Goal: Task Accomplishment & Management: Manage account settings

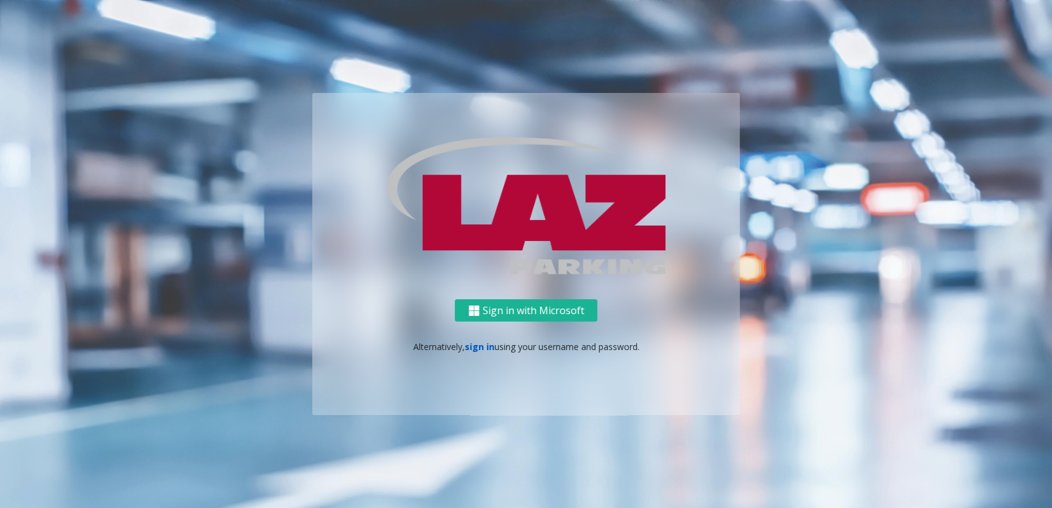
click at [481, 345] on link "sign in" at bounding box center [480, 347] width 30 height 12
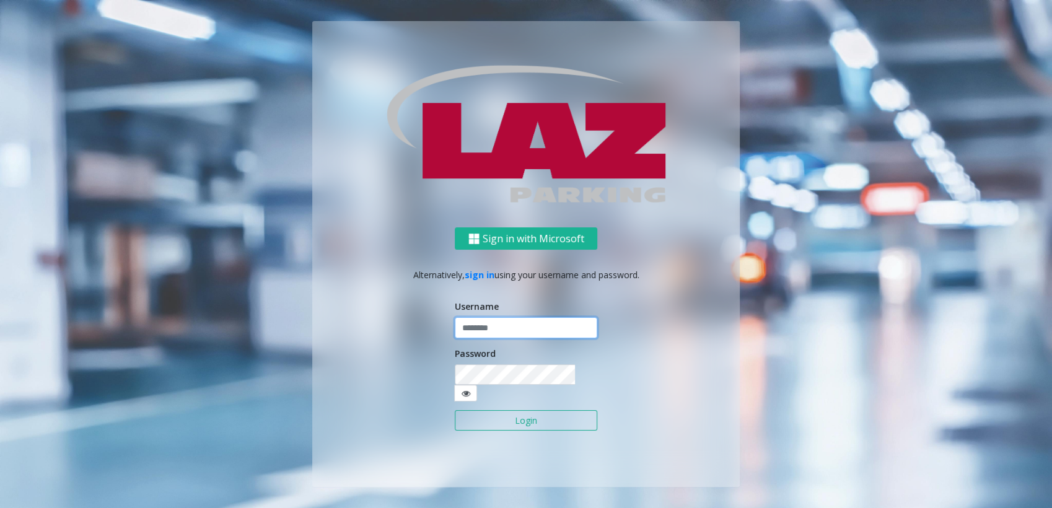
type input "******"
click at [505, 414] on button "Login" at bounding box center [526, 420] width 143 height 21
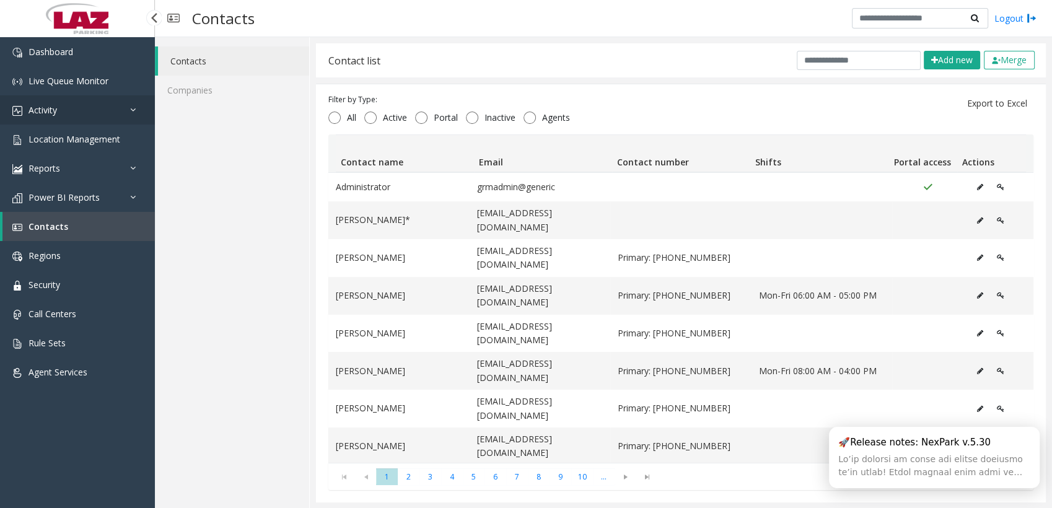
click at [75, 110] on link "Activity" at bounding box center [77, 109] width 155 height 29
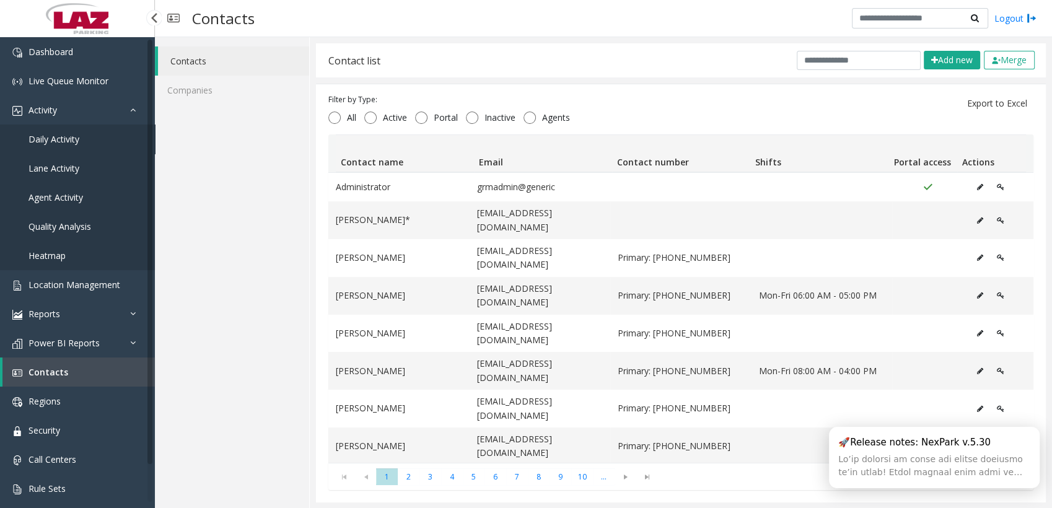
click at [57, 134] on span "Daily Activity" at bounding box center [54, 139] width 51 height 12
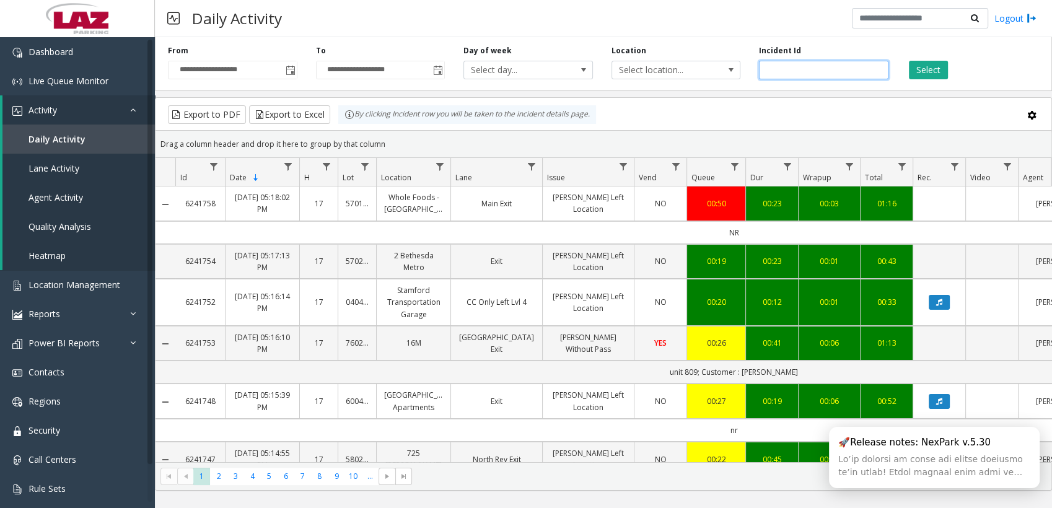
click at [835, 63] on input "number" at bounding box center [823, 70] width 129 height 19
paste input "*******"
type input "*******"
click at [932, 72] on button "Select" at bounding box center [928, 70] width 39 height 19
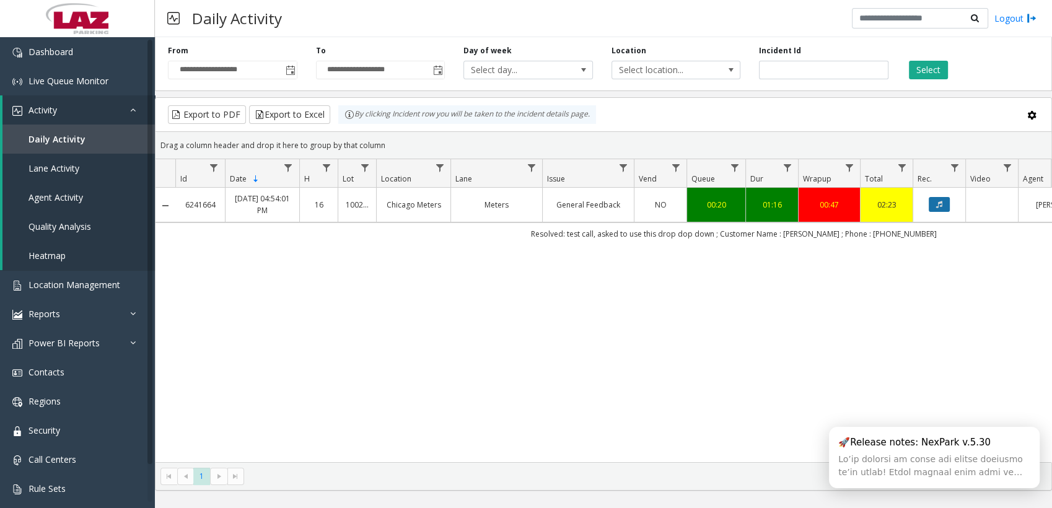
click at [936, 202] on icon "Data table" at bounding box center [939, 204] width 6 height 7
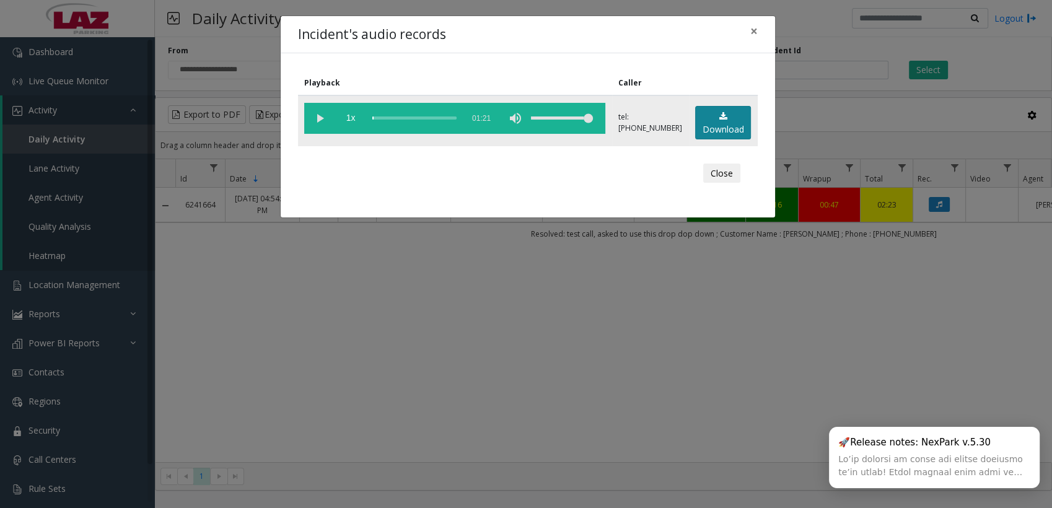
click at [717, 124] on link "Download" at bounding box center [723, 123] width 56 height 34
click at [724, 176] on button "Close" at bounding box center [721, 174] width 37 height 20
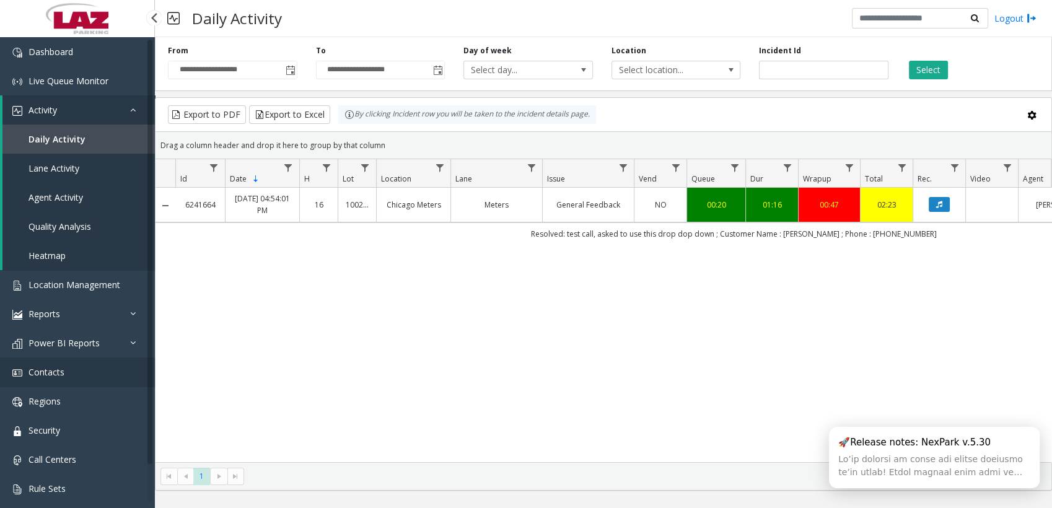
click at [59, 371] on span "Contacts" at bounding box center [47, 372] width 36 height 12
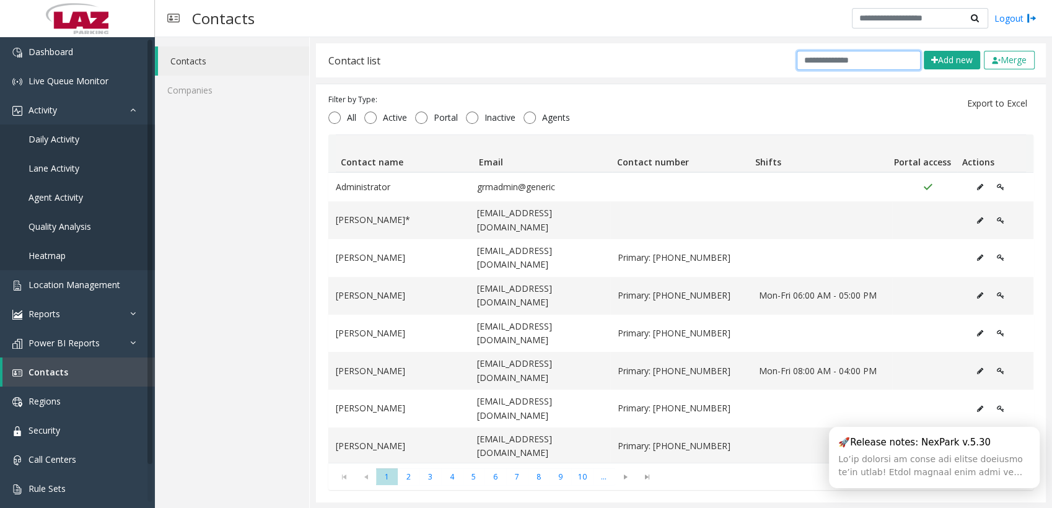
click at [827, 56] on input "text" at bounding box center [859, 60] width 124 height 19
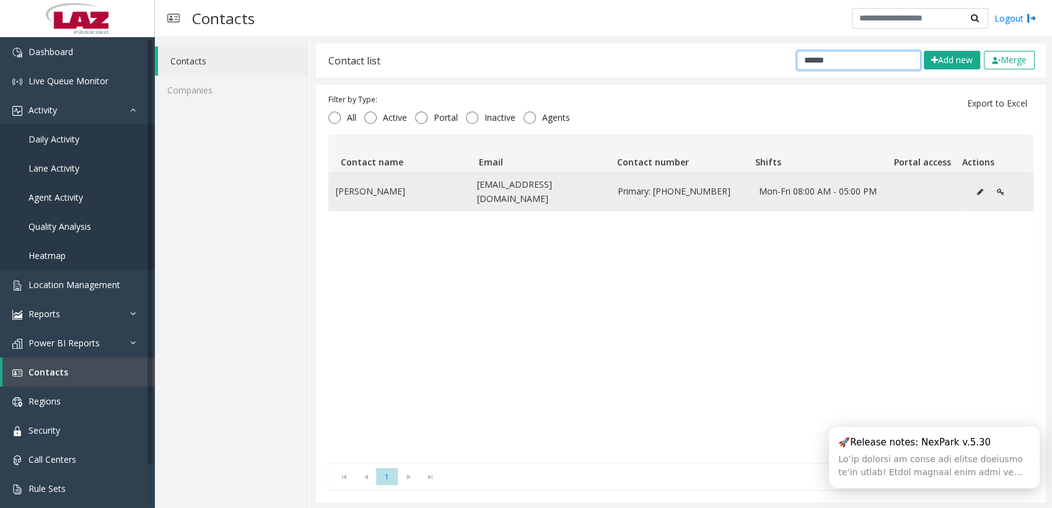
type input "******"
click at [977, 188] on icon "Data table" at bounding box center [980, 191] width 6 height 7
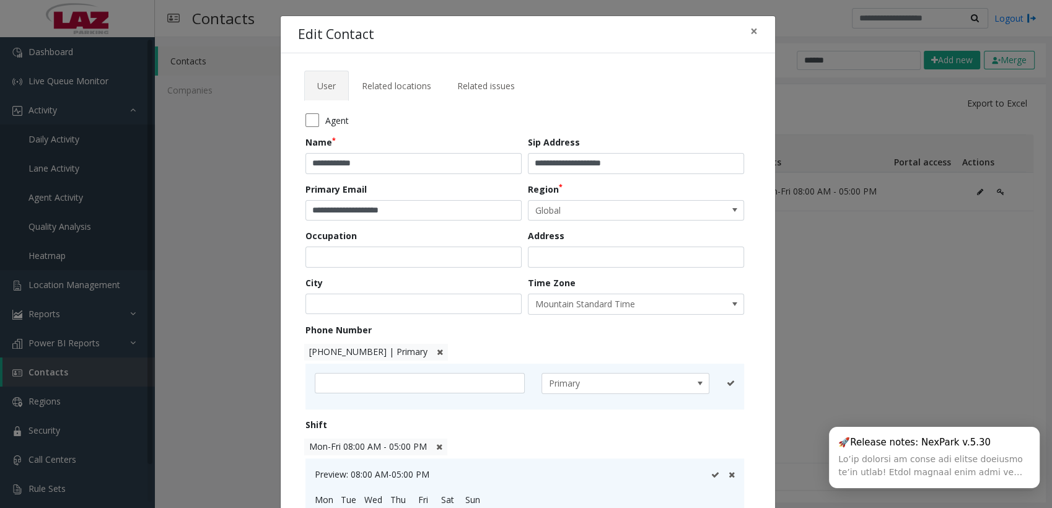
click at [381, 350] on span "[PHONE_NUMBER] | Primary" at bounding box center [368, 352] width 118 height 12
drag, startPoint x: 380, startPoint y: 382, endPoint x: 335, endPoint y: 383, distance: 44.6
click at [335, 383] on input "**********" at bounding box center [420, 384] width 210 height 21
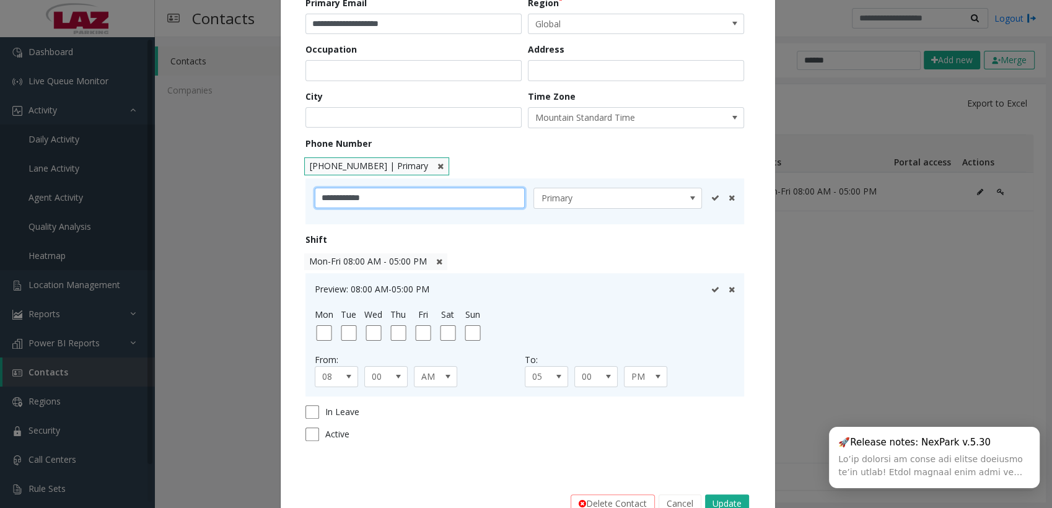
scroll to position [221, 0]
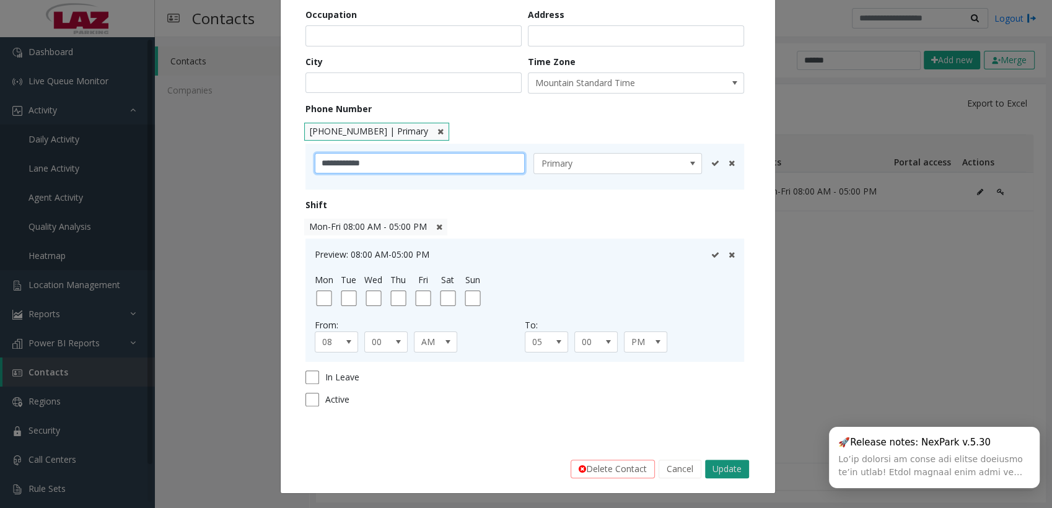
type input "**********"
click at [711, 465] on button "Update" at bounding box center [727, 469] width 44 height 19
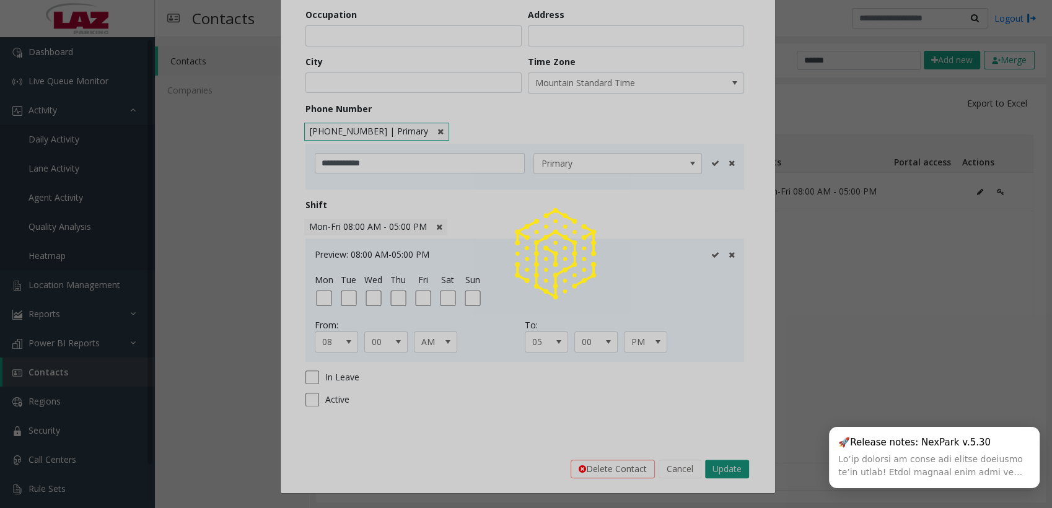
scroll to position [220, 0]
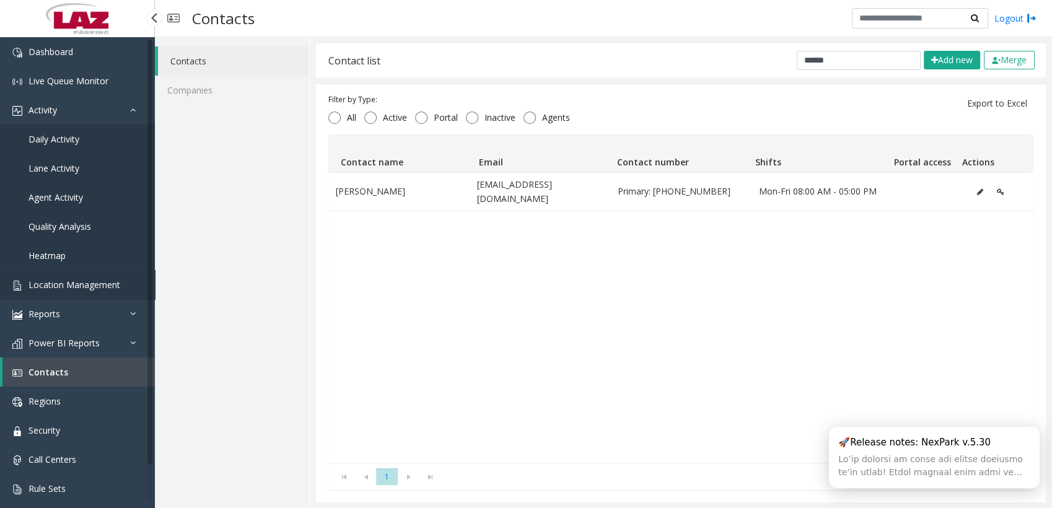
click at [63, 289] on span "Location Management" at bounding box center [75, 285] width 92 height 12
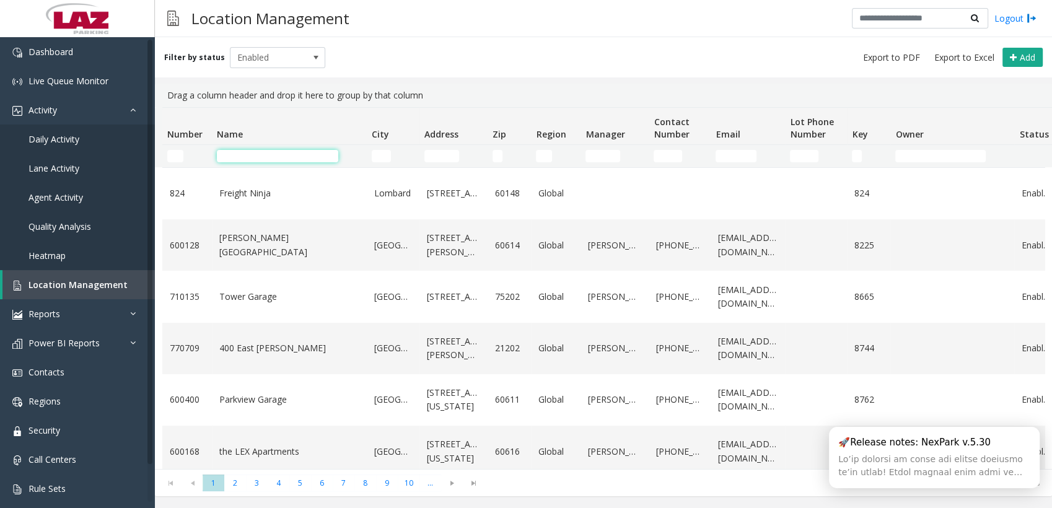
click at [292, 155] on input "Name Filter" at bounding box center [277, 156] width 121 height 12
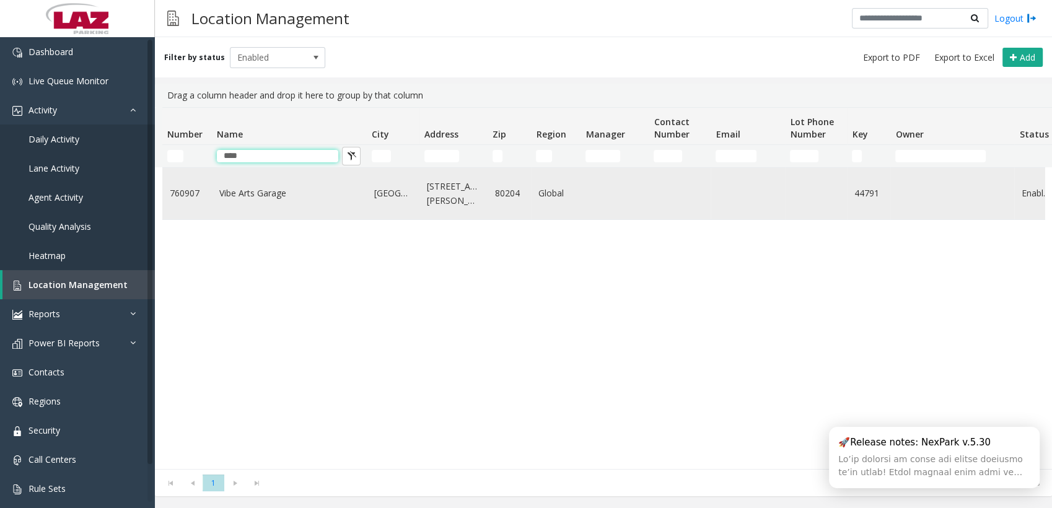
type input "****"
click at [233, 189] on link "Vibe Arts Garage" at bounding box center [289, 193] width 140 height 14
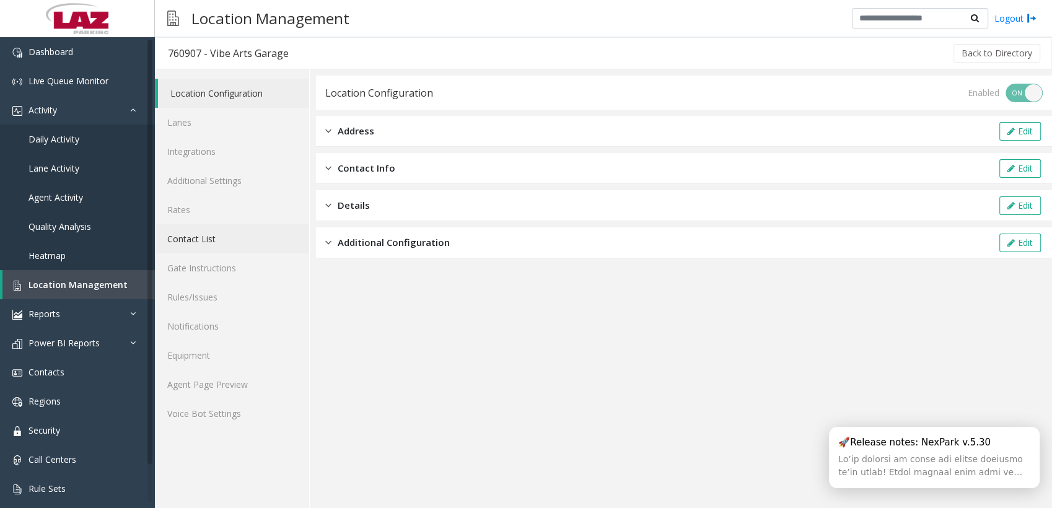
click at [213, 235] on link "Contact List" at bounding box center [232, 238] width 154 height 29
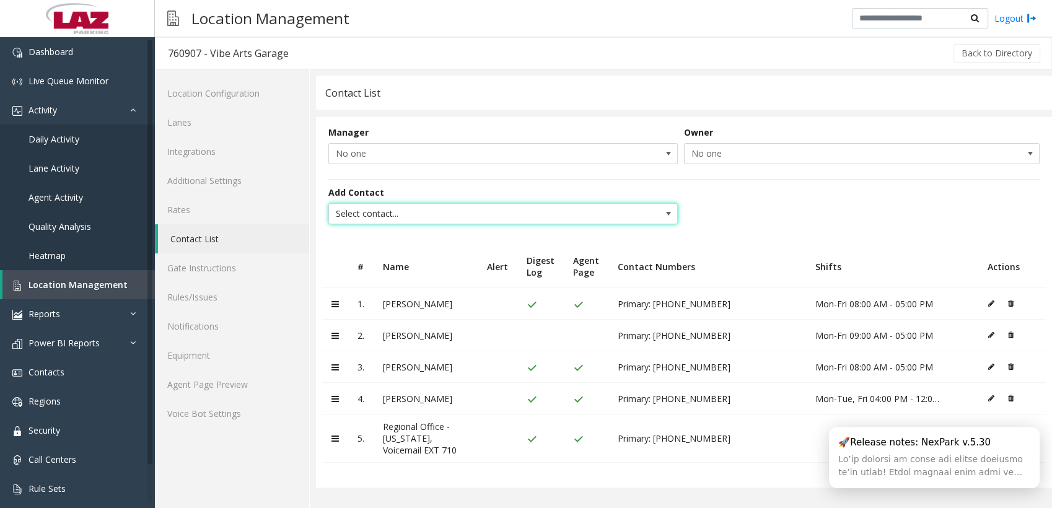
click at [416, 206] on span "Select contact..." at bounding box center [468, 214] width 279 height 20
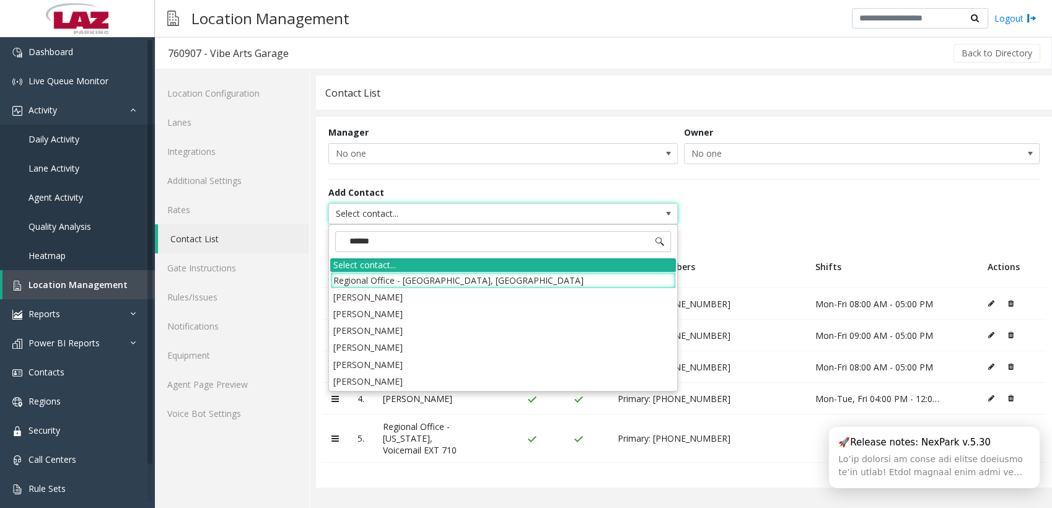
type input "******"
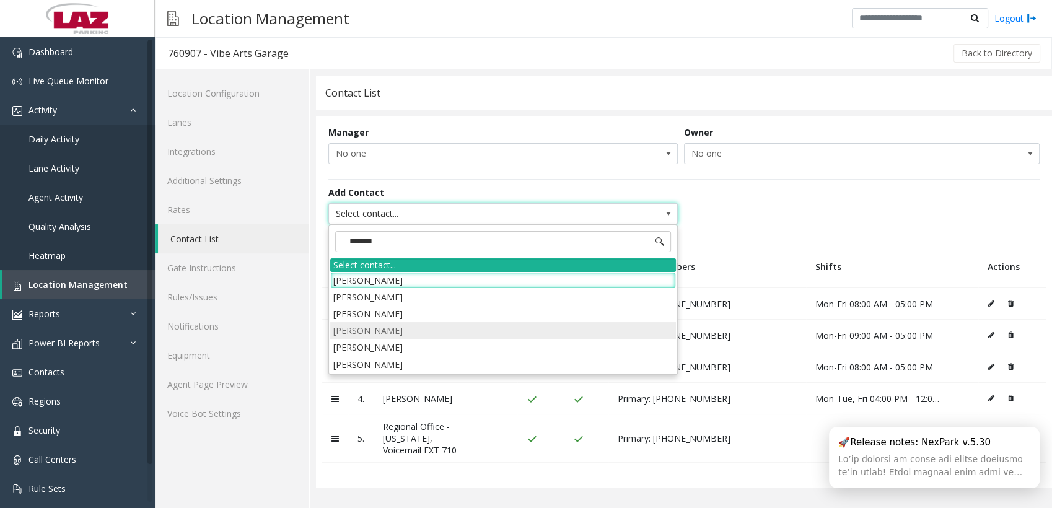
click at [372, 331] on li "[PERSON_NAME]" at bounding box center [503, 330] width 346 height 17
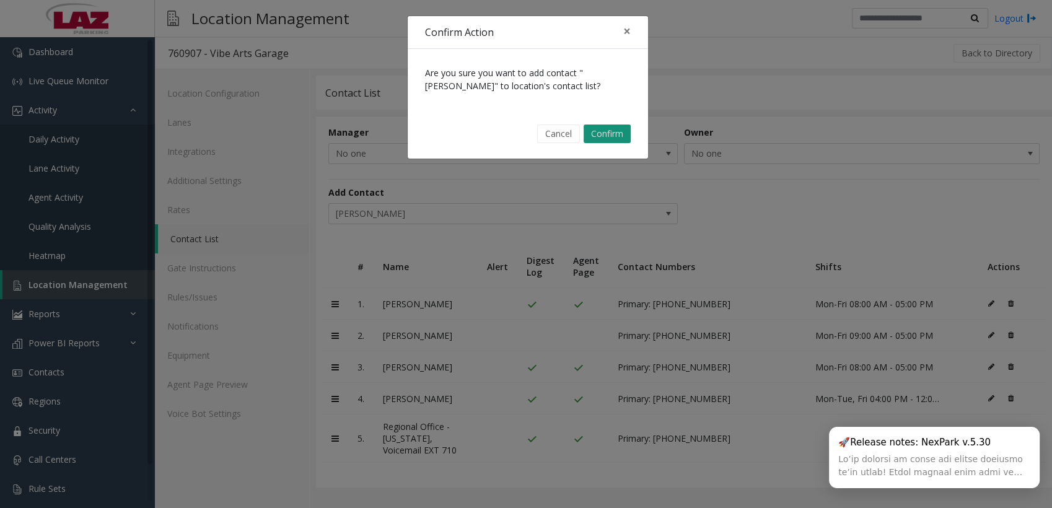
click at [603, 131] on button "Confirm" at bounding box center [607, 134] width 47 height 19
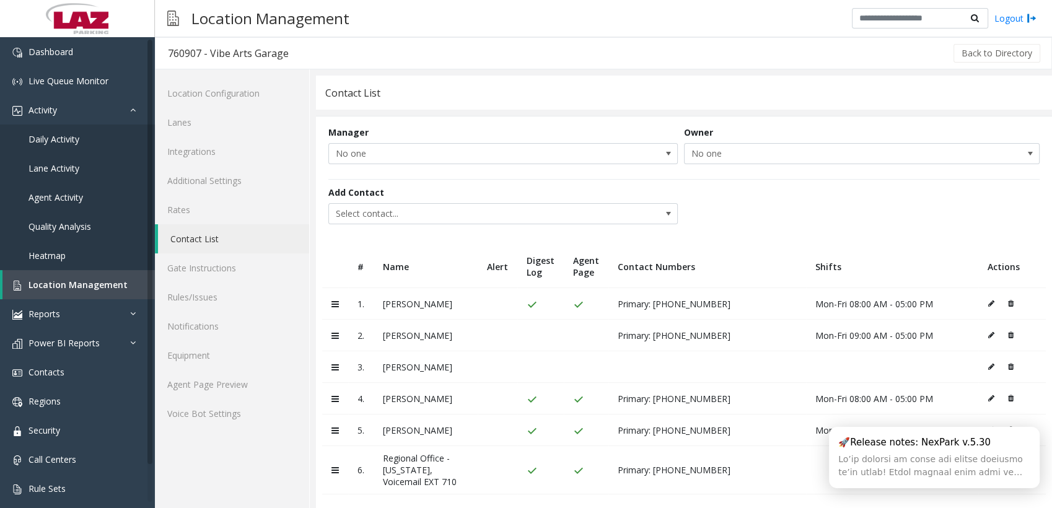
click at [1008, 333] on icon at bounding box center [1011, 334] width 6 height 7
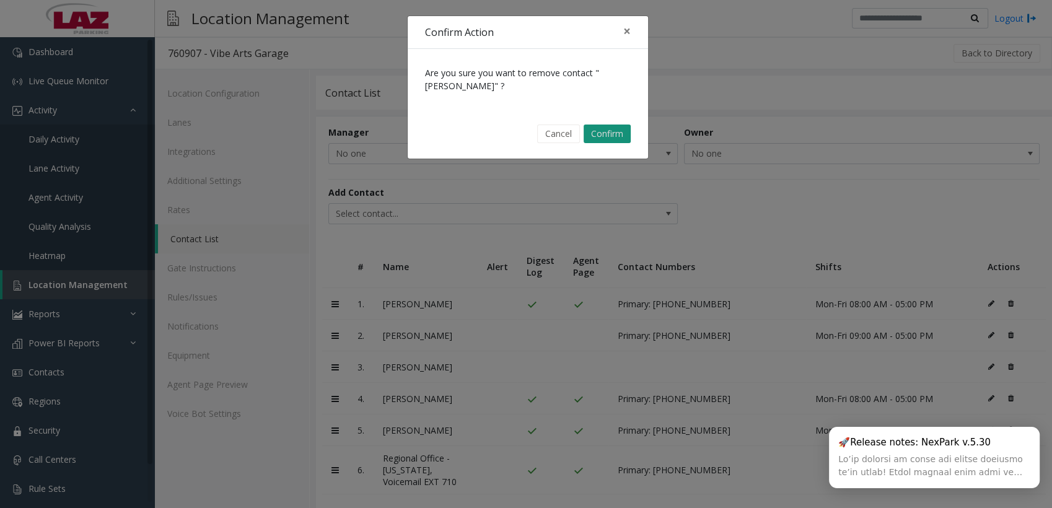
click at [616, 128] on button "Confirm" at bounding box center [607, 134] width 47 height 19
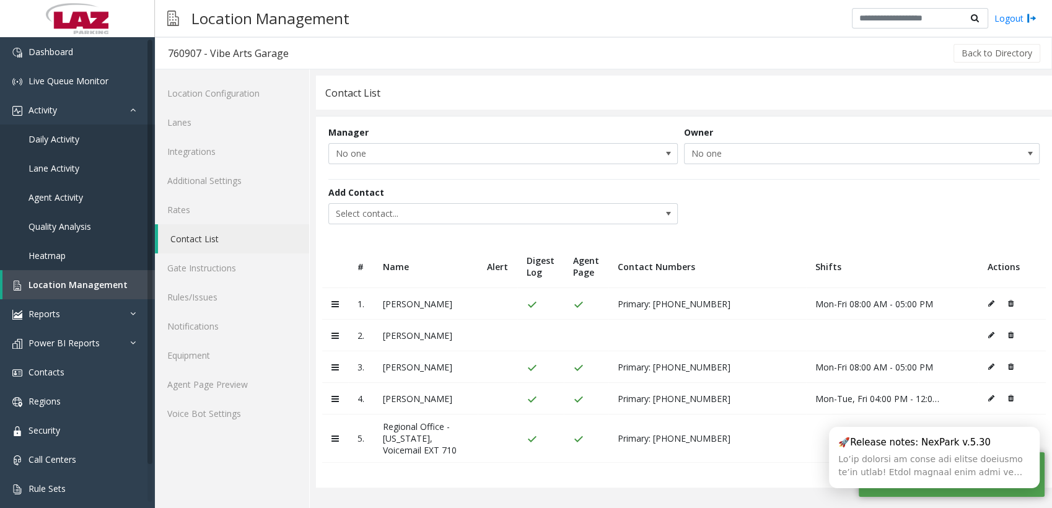
click at [991, 331] on icon at bounding box center [991, 334] width 6 height 7
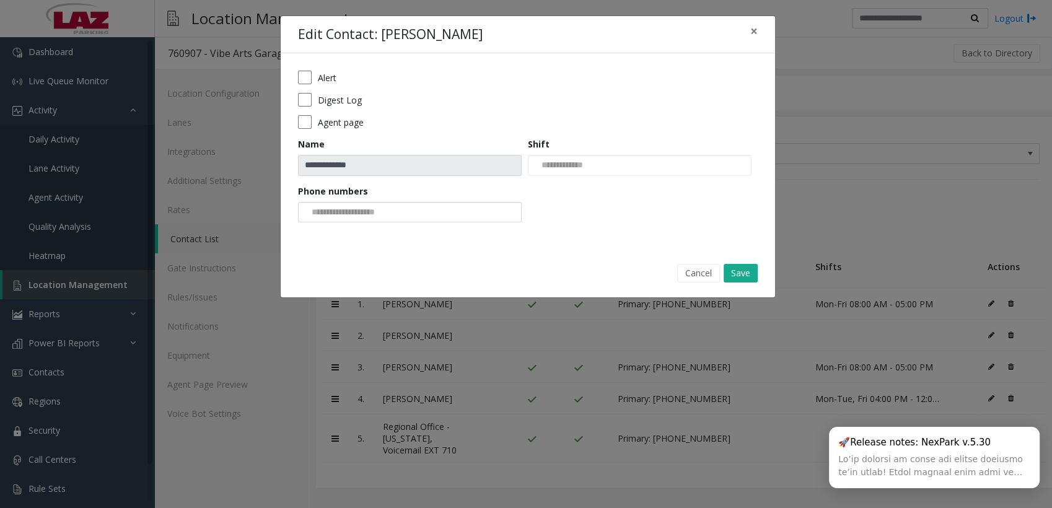
click at [364, 204] on input at bounding box center [346, 213] width 94 height 20
click at [372, 232] on li "[PHONE_NUMBER]" at bounding box center [409, 232] width 220 height 17
click at [734, 268] on button "Save" at bounding box center [741, 273] width 34 height 19
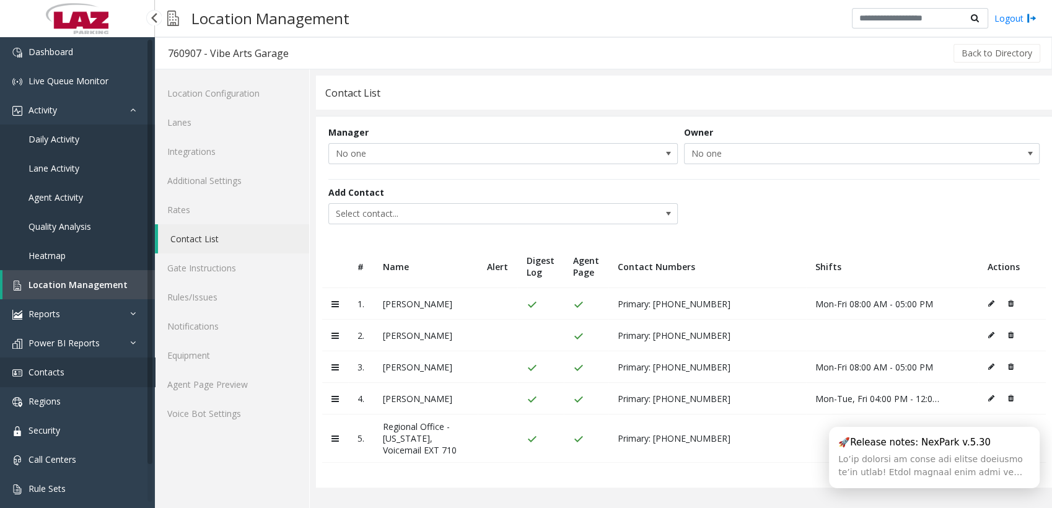
click at [63, 371] on span "Contacts" at bounding box center [47, 372] width 36 height 12
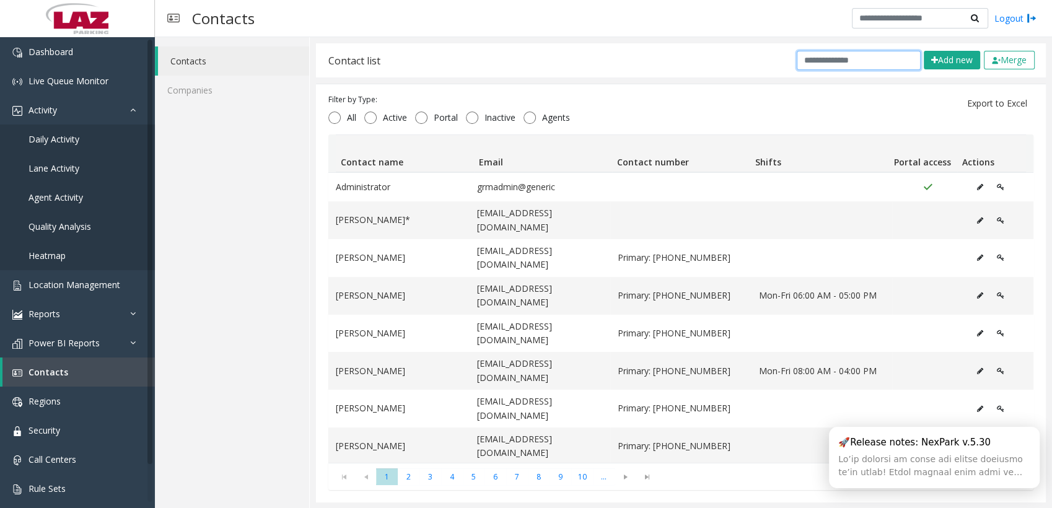
click at [814, 61] on input "text" at bounding box center [859, 60] width 124 height 19
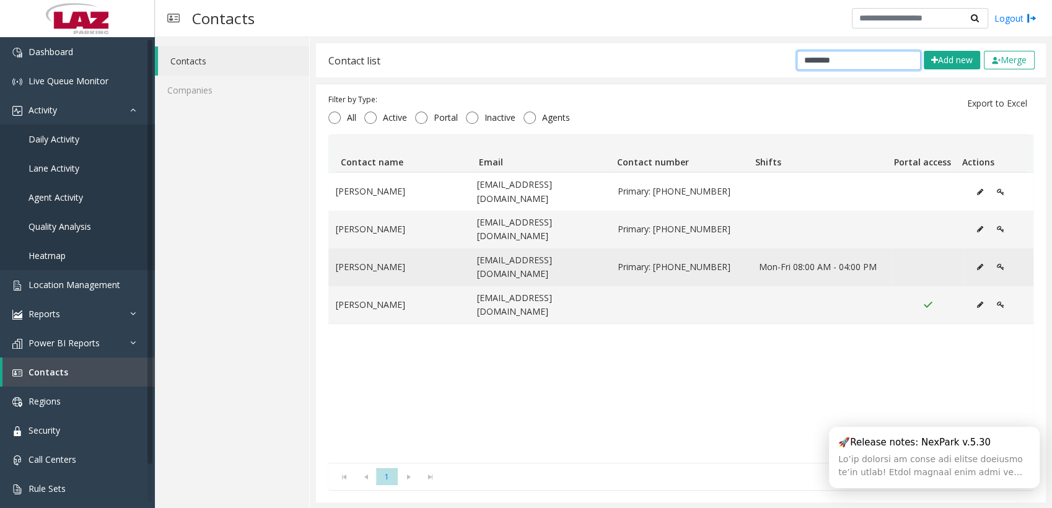
type input "********"
click at [977, 263] on icon "Data table" at bounding box center [980, 266] width 6 height 7
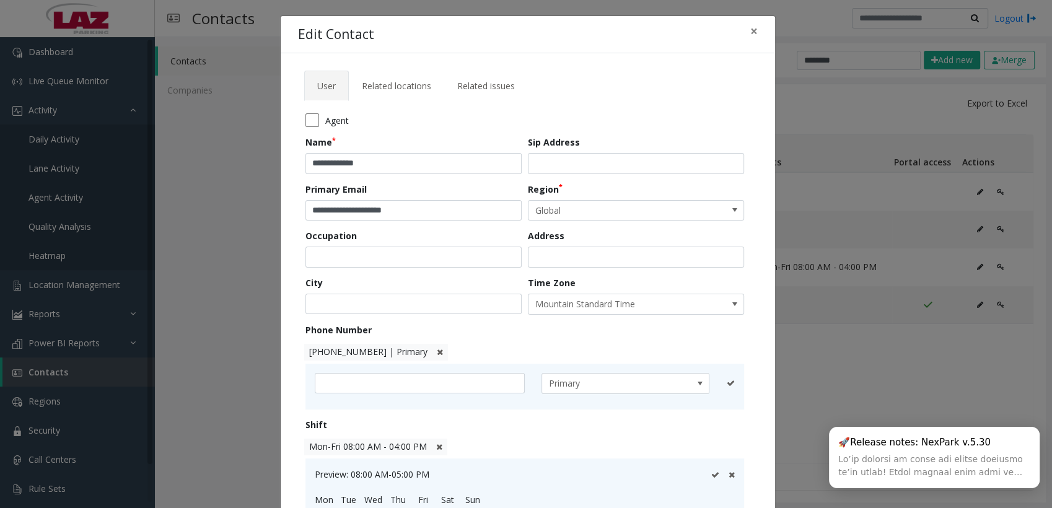
click at [371, 348] on span "[PHONE_NUMBER] | Primary" at bounding box center [368, 352] width 118 height 12
drag, startPoint x: 398, startPoint y: 377, endPoint x: 307, endPoint y: 382, distance: 90.6
click at [307, 382] on div "**********" at bounding box center [524, 388] width 439 height 46
paste input "text"
type input "**********"
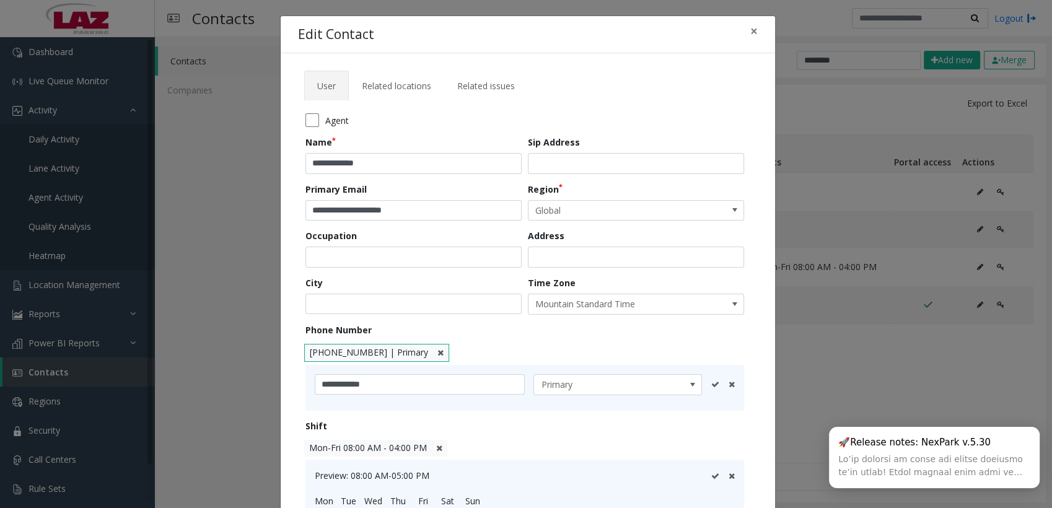
click at [711, 382] on icon at bounding box center [715, 384] width 8 height 8
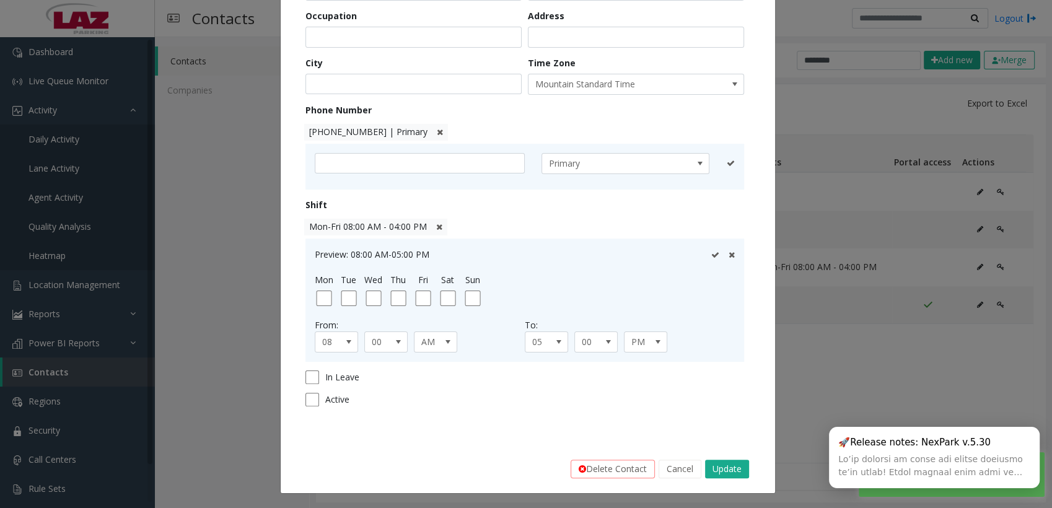
scroll to position [219, 0]
click at [725, 468] on button "Update" at bounding box center [727, 469] width 44 height 19
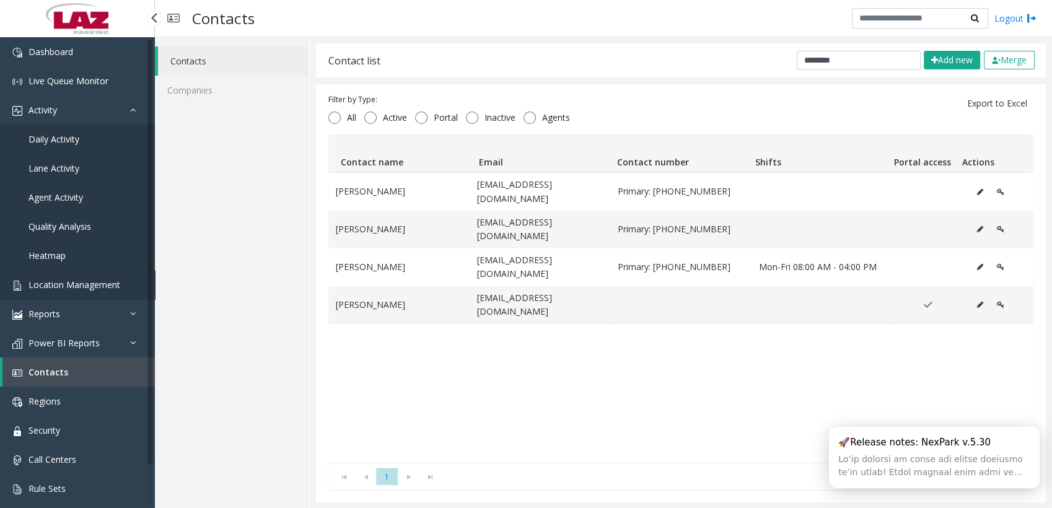
click at [77, 292] on link "Location Management" at bounding box center [77, 284] width 155 height 29
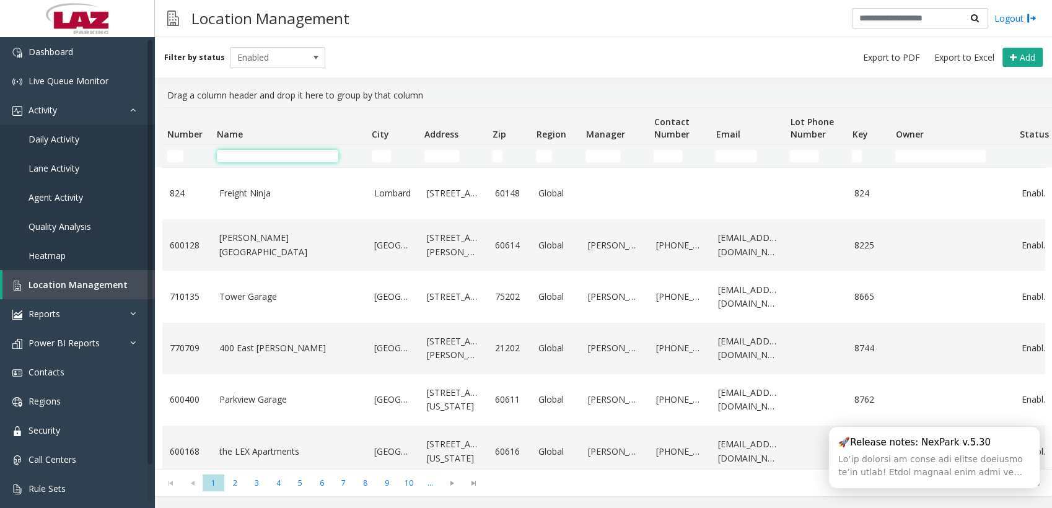
click at [302, 162] on input "Name Filter" at bounding box center [277, 156] width 121 height 12
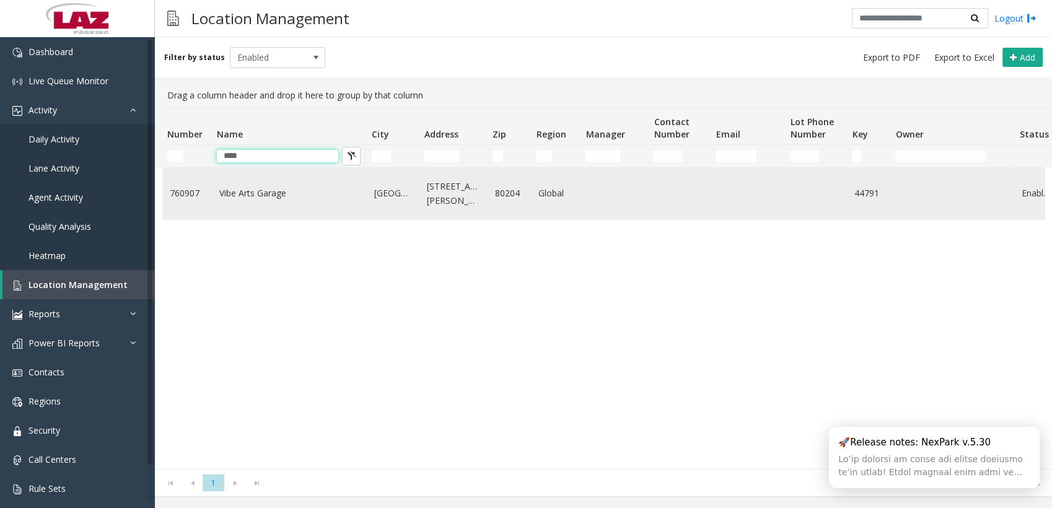
type input "****"
click at [266, 193] on link "Vibe Arts Garage" at bounding box center [289, 193] width 140 height 14
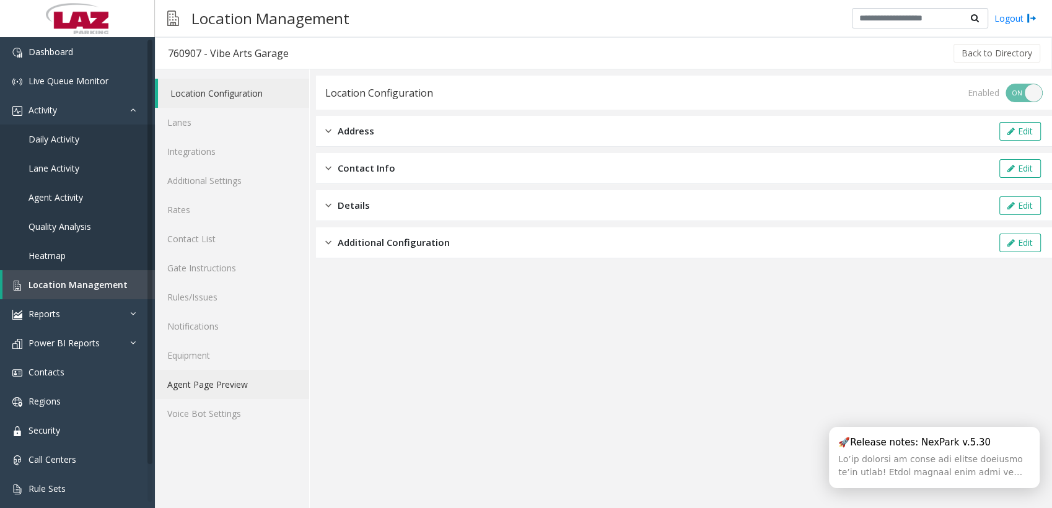
click at [211, 380] on link "Agent Page Preview" at bounding box center [232, 384] width 154 height 29
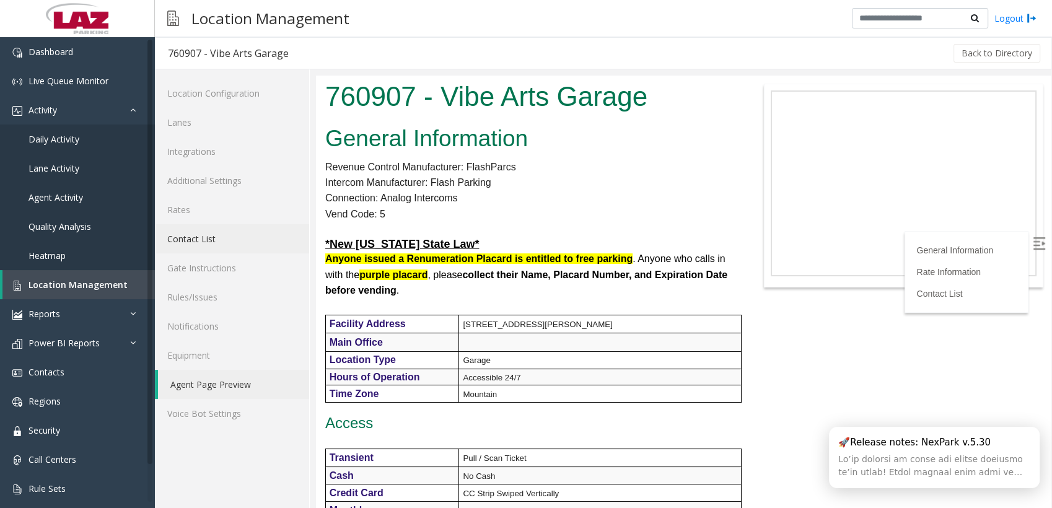
click at [208, 237] on link "Contact List" at bounding box center [232, 238] width 154 height 29
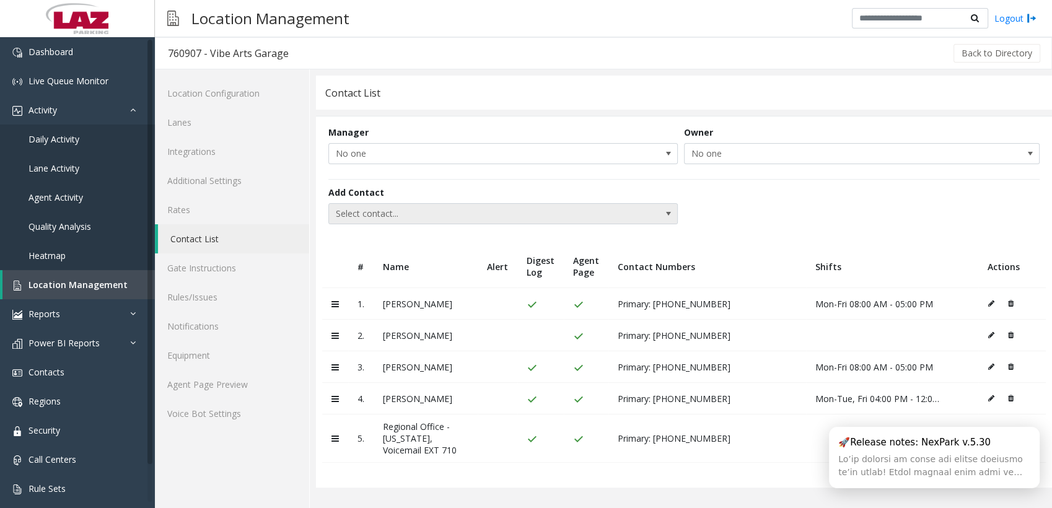
click at [444, 216] on span "Select contact..." at bounding box center [468, 214] width 279 height 20
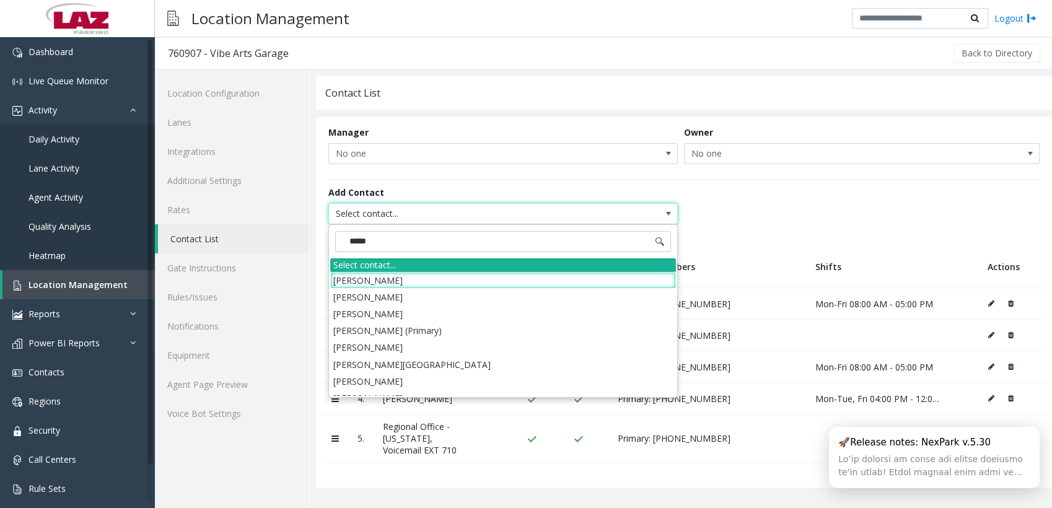
type input "******"
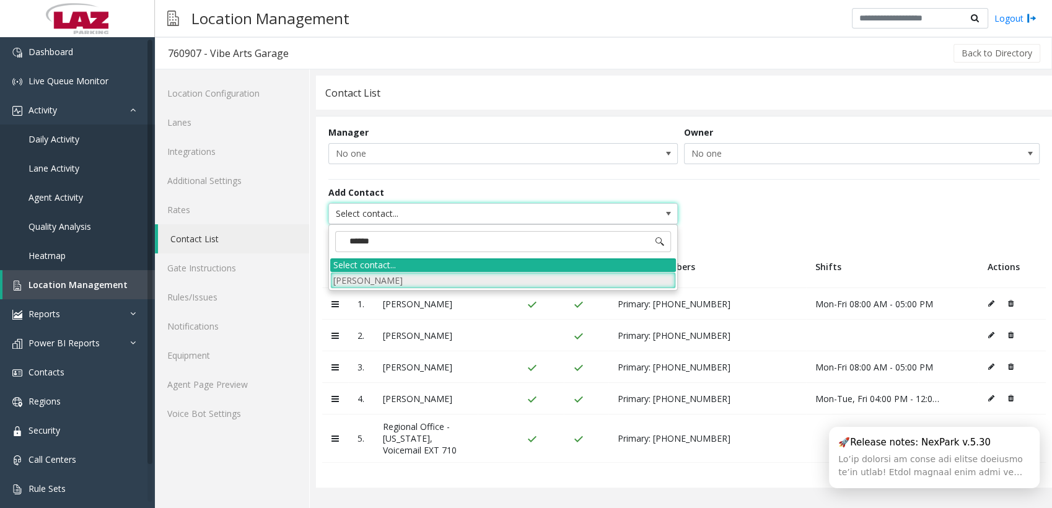
click at [421, 279] on li "[PERSON_NAME]" at bounding box center [503, 280] width 346 height 17
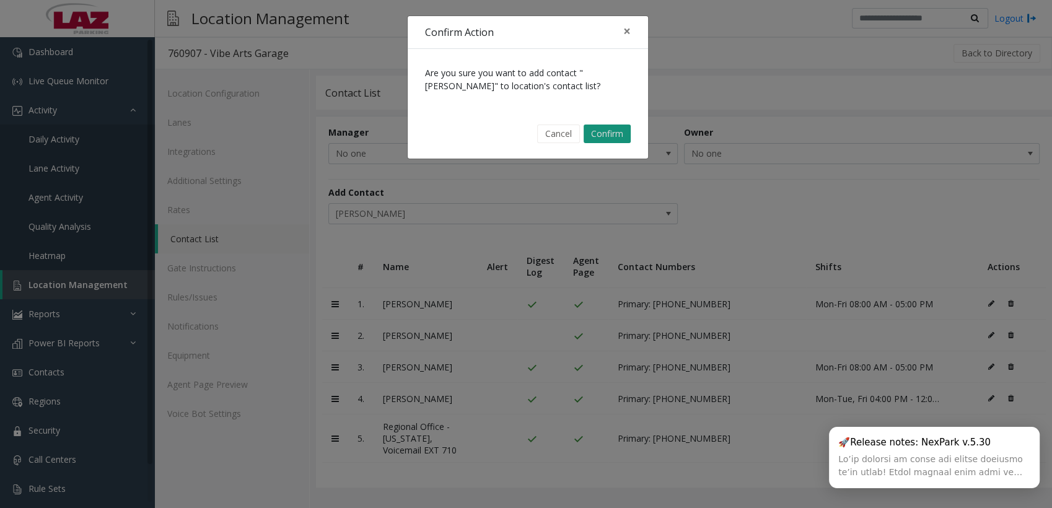
click at [597, 135] on button "Confirm" at bounding box center [607, 134] width 47 height 19
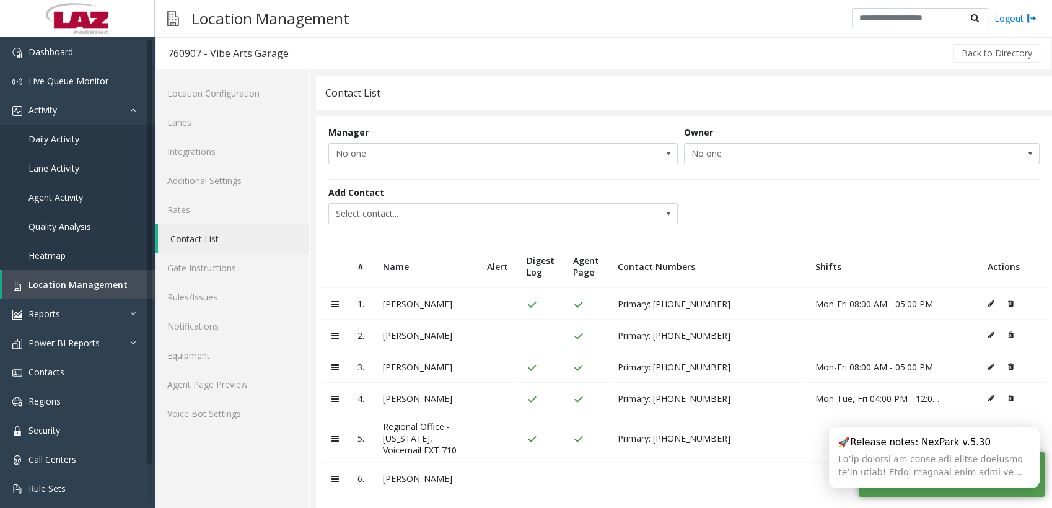
scroll to position [9, 0]
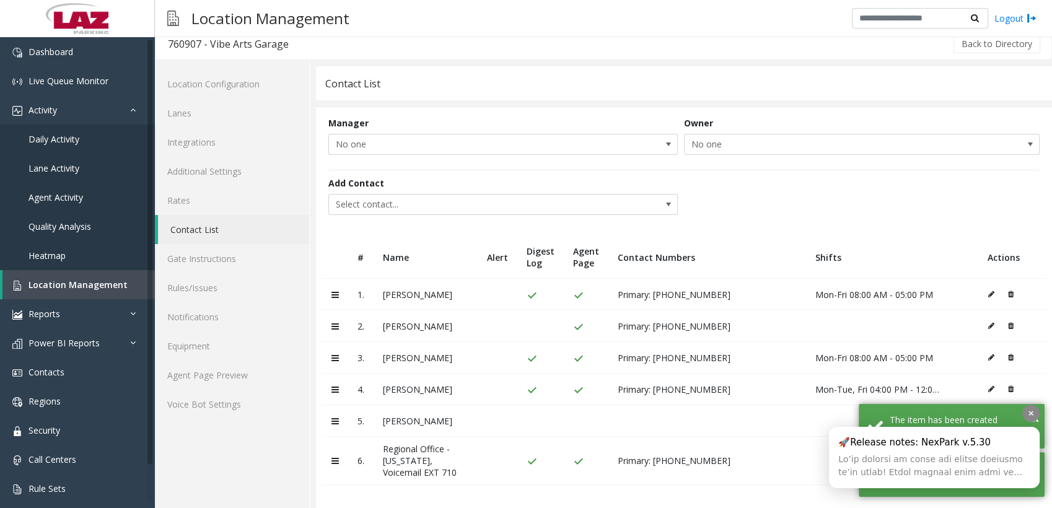
click at [1035, 414] on div at bounding box center [1030, 413] width 17 height 17
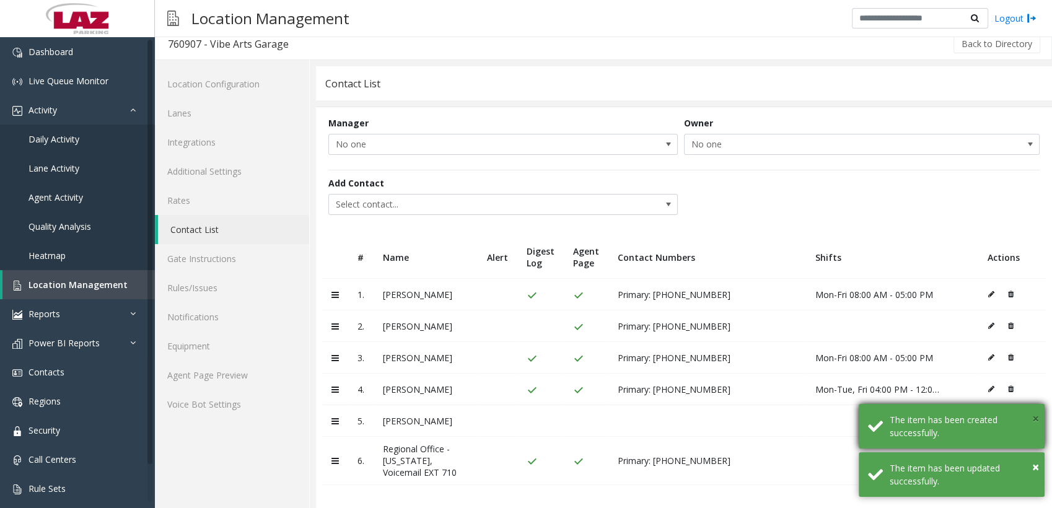
click at [1032, 420] on span "×" at bounding box center [1035, 418] width 7 height 17
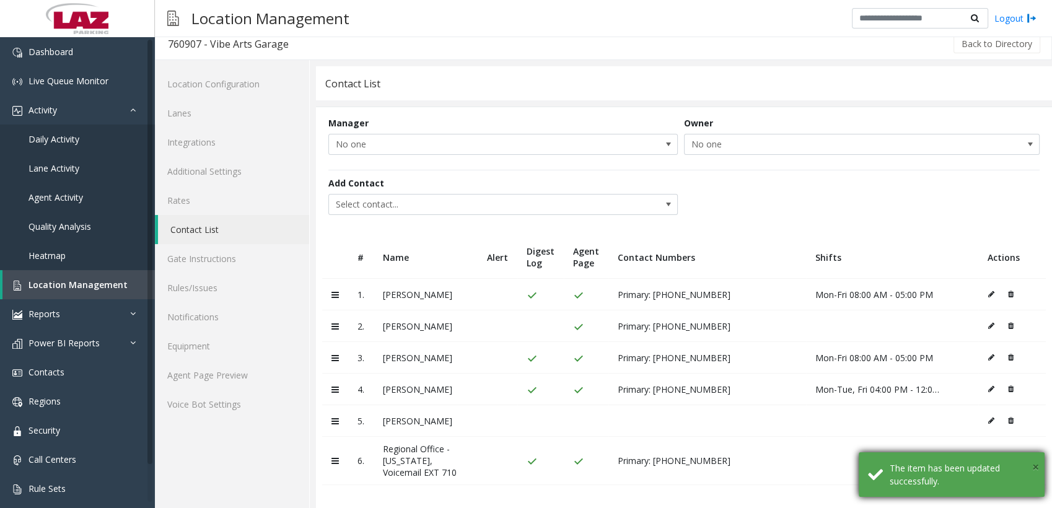
click at [1036, 463] on span "×" at bounding box center [1035, 466] width 7 height 17
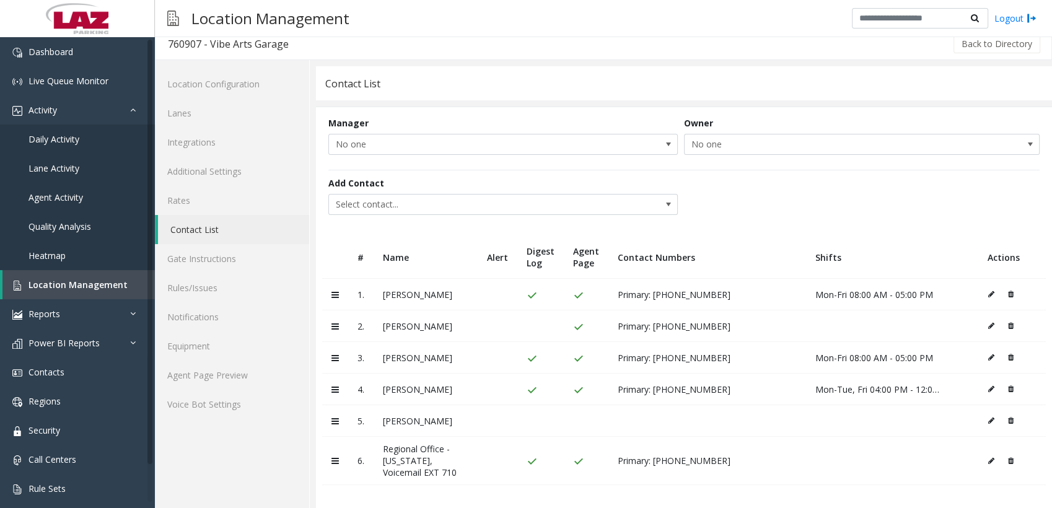
click at [978, 421] on td at bounding box center [1012, 421] width 68 height 32
click at [988, 417] on icon at bounding box center [991, 420] width 6 height 7
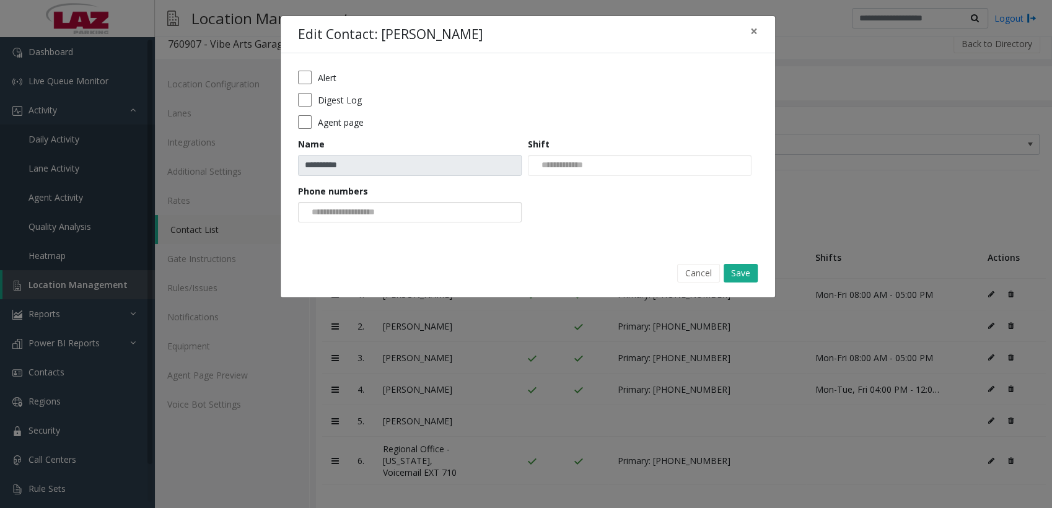
click at [346, 211] on input at bounding box center [346, 213] width 94 height 20
click at [359, 235] on li "[PHONE_NUMBER]" at bounding box center [409, 232] width 220 height 17
click at [555, 163] on input at bounding box center [560, 166] width 63 height 20
click at [587, 223] on form "**********" at bounding box center [528, 151] width 460 height 160
click at [737, 268] on button "Save" at bounding box center [741, 273] width 34 height 19
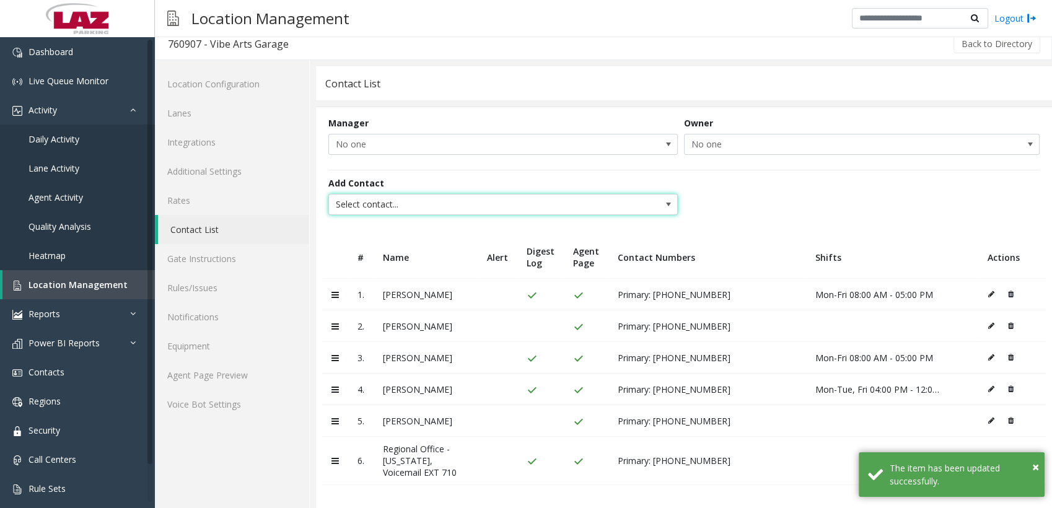
click at [455, 198] on span "Select contact..." at bounding box center [468, 205] width 279 height 20
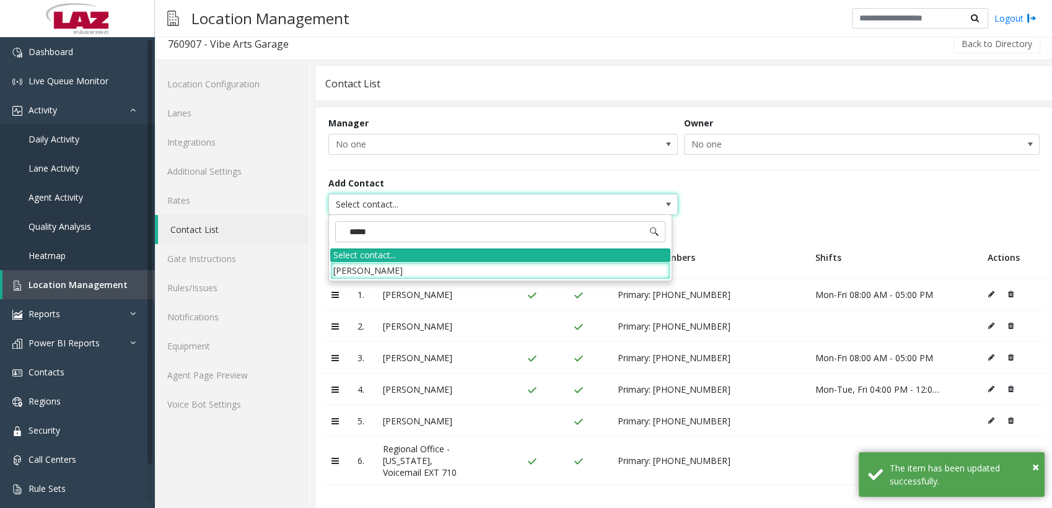
type input "******"
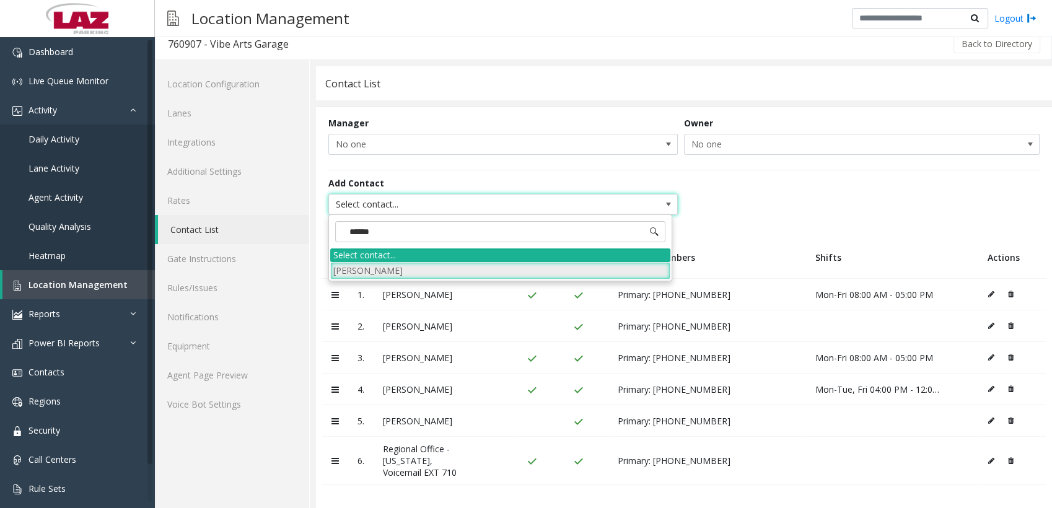
click at [447, 270] on li "[PERSON_NAME]" at bounding box center [500, 270] width 340 height 17
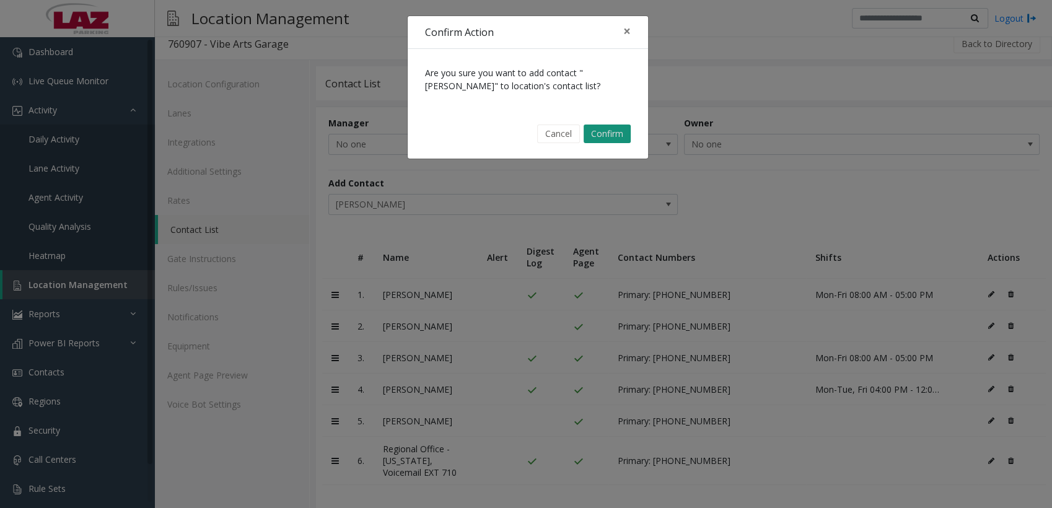
click at [607, 136] on button "Confirm" at bounding box center [607, 134] width 47 height 19
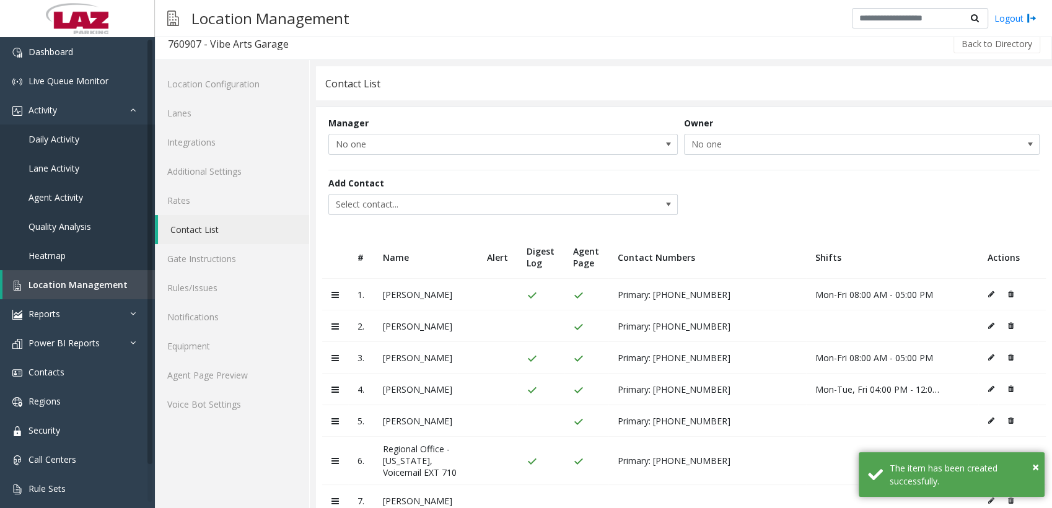
scroll to position [40, 0]
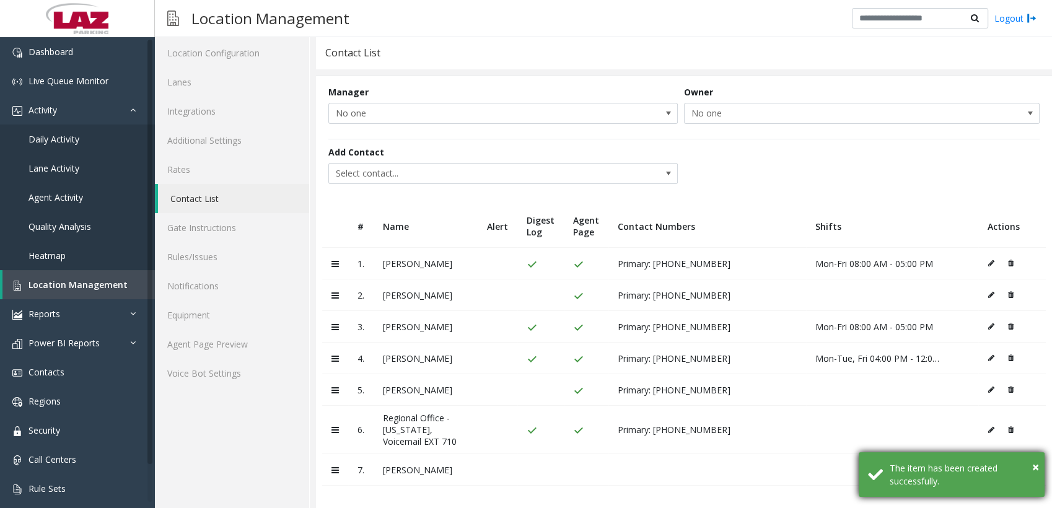
click at [1039, 468] on div "× The item has been created successfully." at bounding box center [952, 474] width 186 height 45
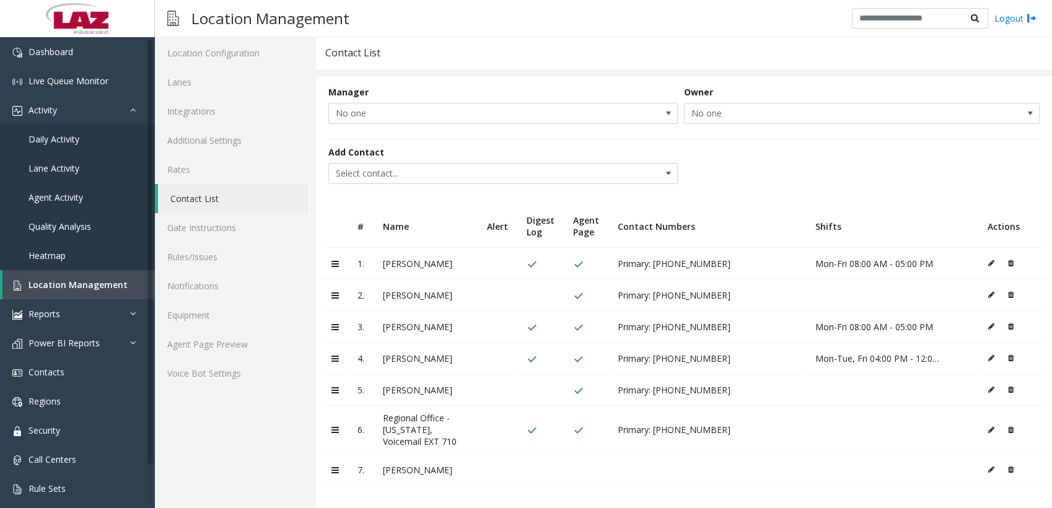
click at [988, 467] on icon at bounding box center [991, 469] width 6 height 7
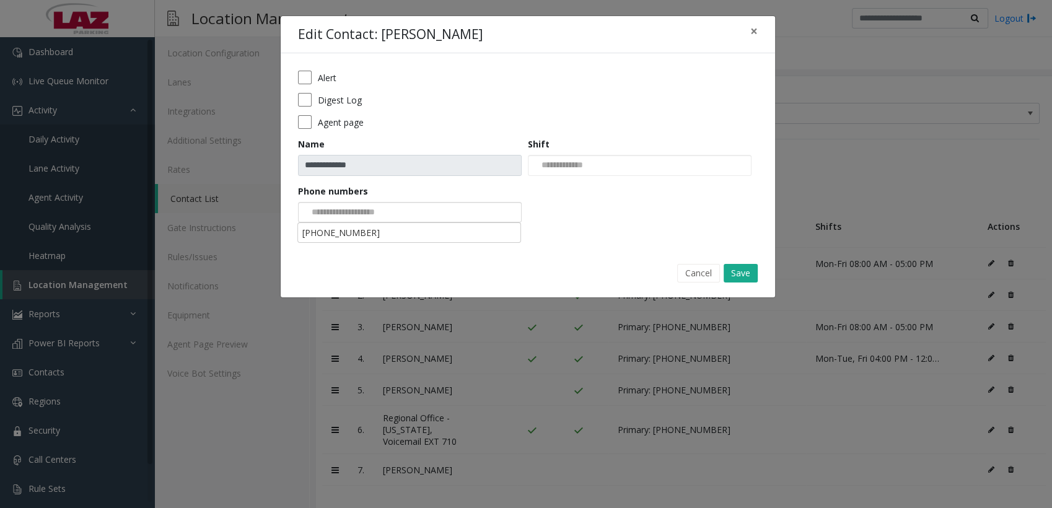
click at [366, 216] on input at bounding box center [346, 213] width 94 height 20
click at [365, 239] on li "[PHONE_NUMBER]" at bounding box center [409, 232] width 220 height 17
click at [545, 167] on input at bounding box center [560, 166] width 63 height 20
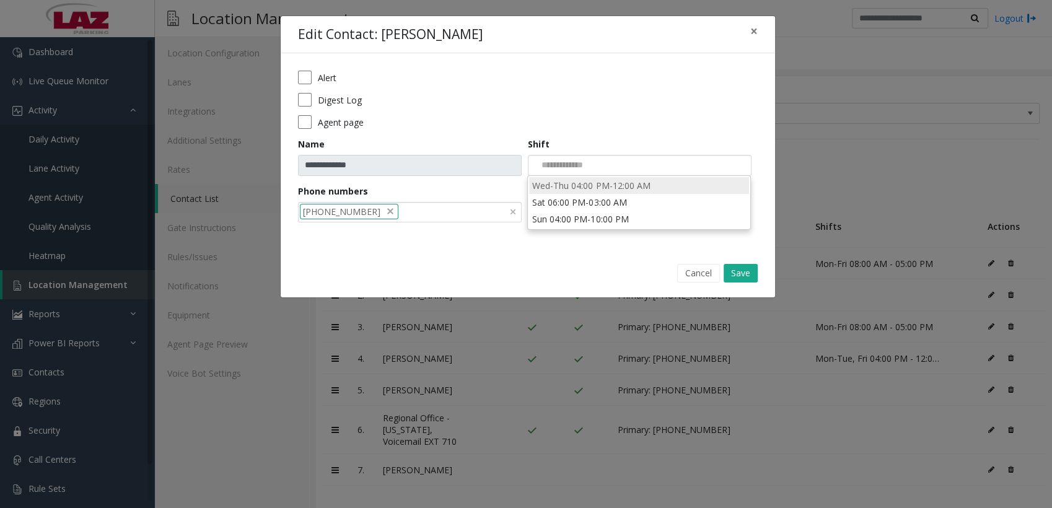
click at [574, 185] on li "Wed-Thu 04:00 PM-12:00 AM" at bounding box center [639, 185] width 220 height 17
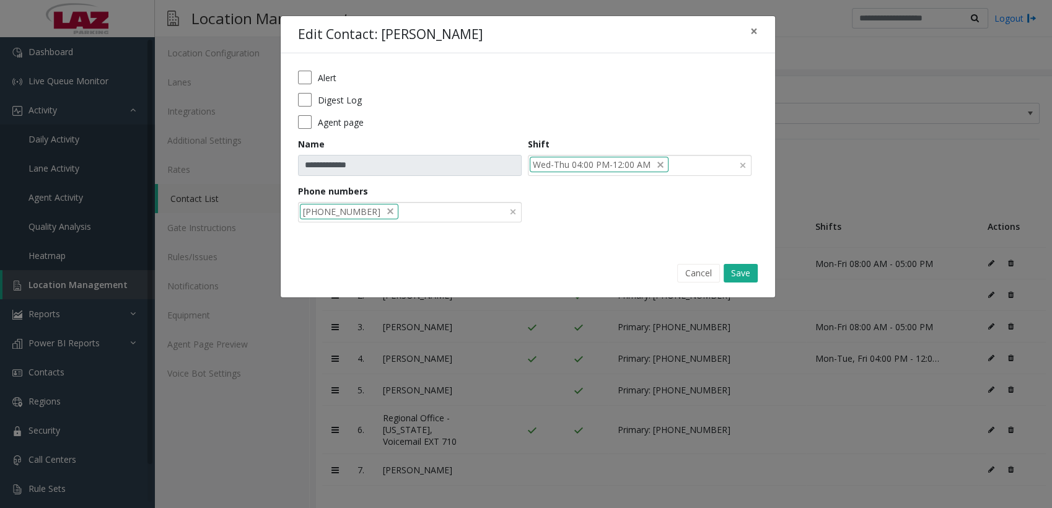
click at [677, 167] on input at bounding box center [676, 166] width 15 height 20
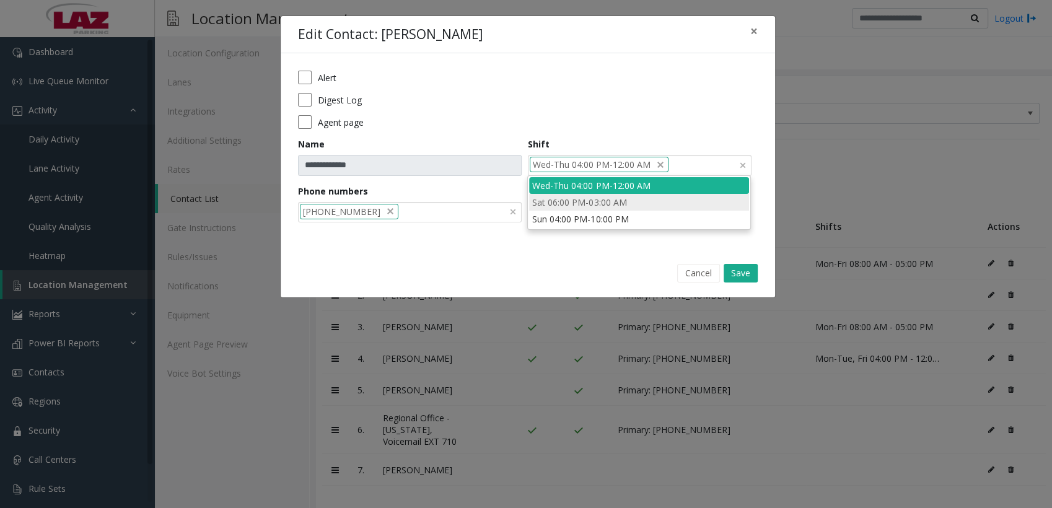
click at [626, 201] on li "Sat 06:00 PM-03:00 AM" at bounding box center [639, 202] width 220 height 17
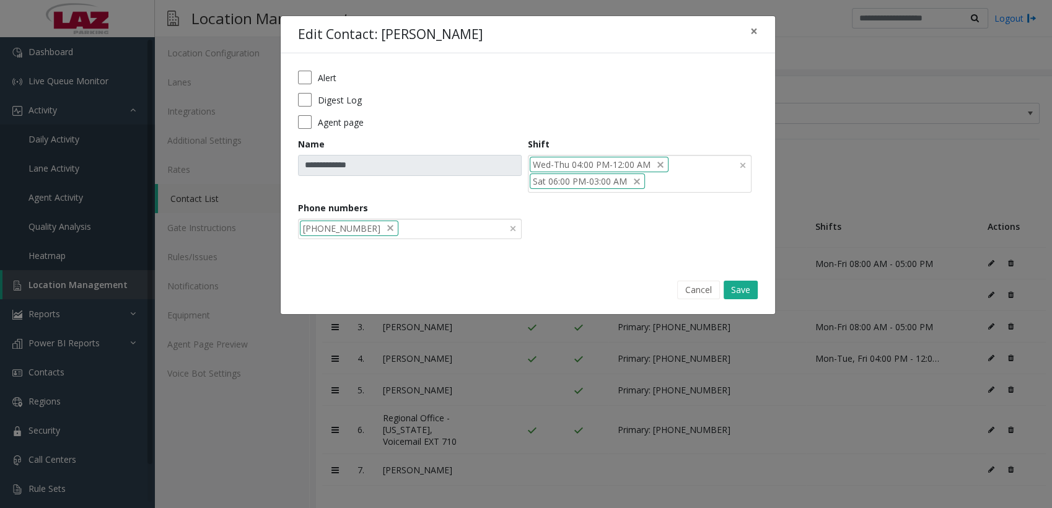
drag, startPoint x: 626, startPoint y: 201, endPoint x: 690, endPoint y: 172, distance: 70.7
click at [690, 172] on form "**********" at bounding box center [528, 159] width 460 height 177
click at [688, 181] on div "Wed-Thu 04:00 PM-12:00 AM Sat 06:00 PM-03:00 AM" at bounding box center [640, 174] width 224 height 38
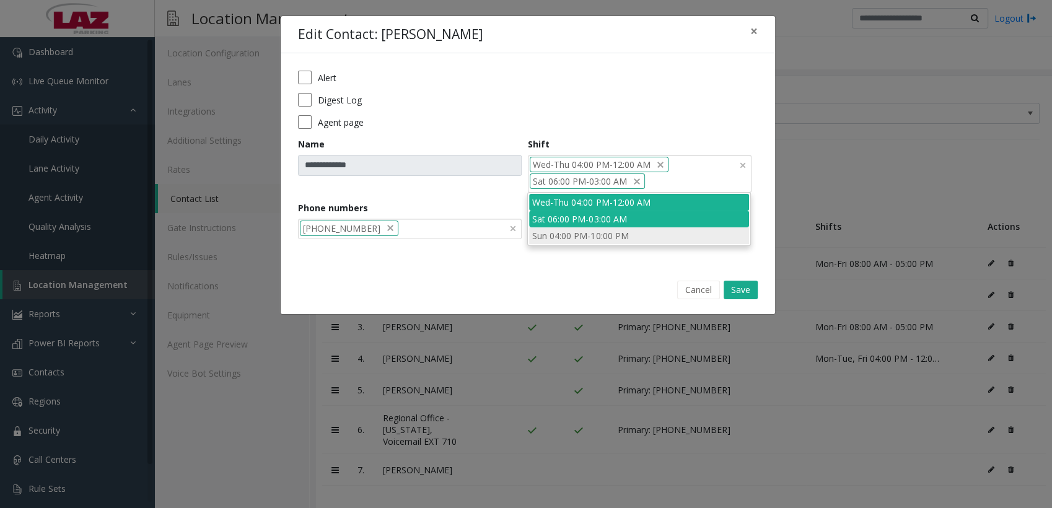
click at [615, 232] on li "Sun 04:00 PM-10:00 PM" at bounding box center [639, 235] width 220 height 17
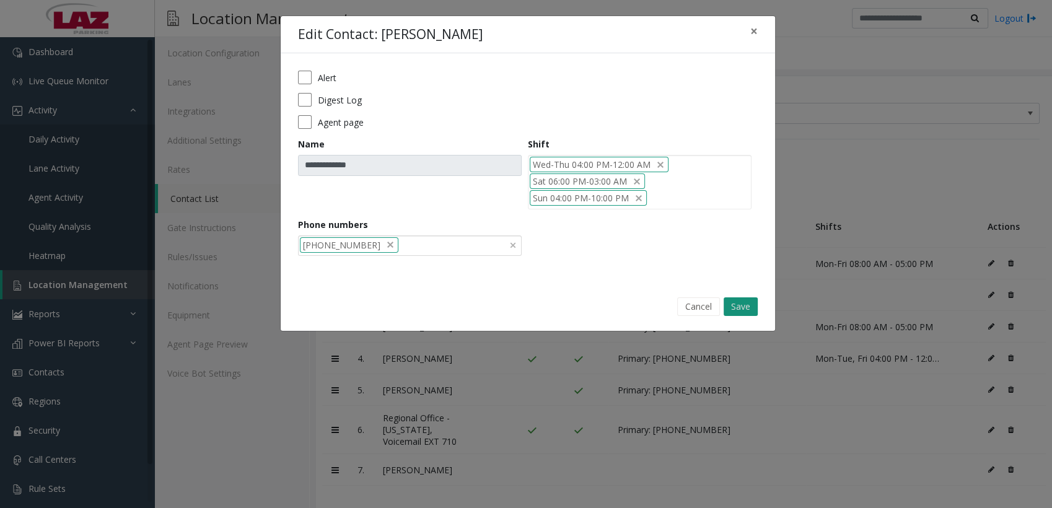
click at [734, 302] on button "Save" at bounding box center [741, 306] width 34 height 19
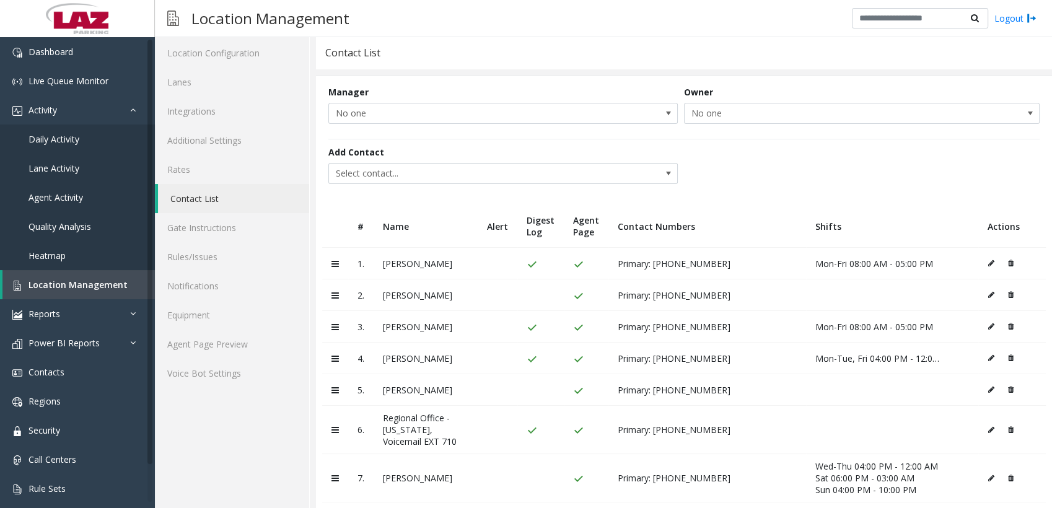
click at [730, 37] on div "Location Management Logout" at bounding box center [603, 18] width 897 height 37
